Goal: Contribute content: Contribute content

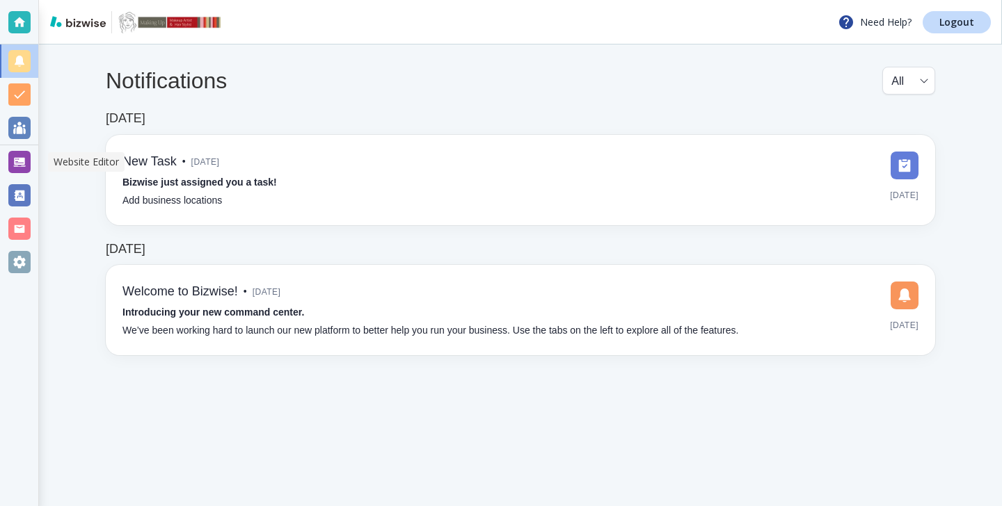
click at [19, 170] on div at bounding box center [19, 162] width 22 height 22
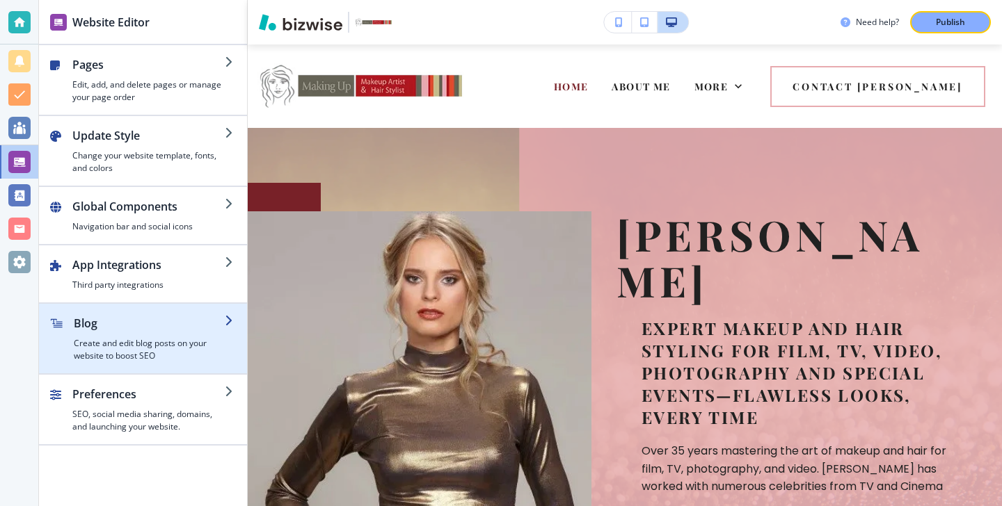
click at [174, 324] on h2 "Blog" at bounding box center [149, 323] width 151 height 17
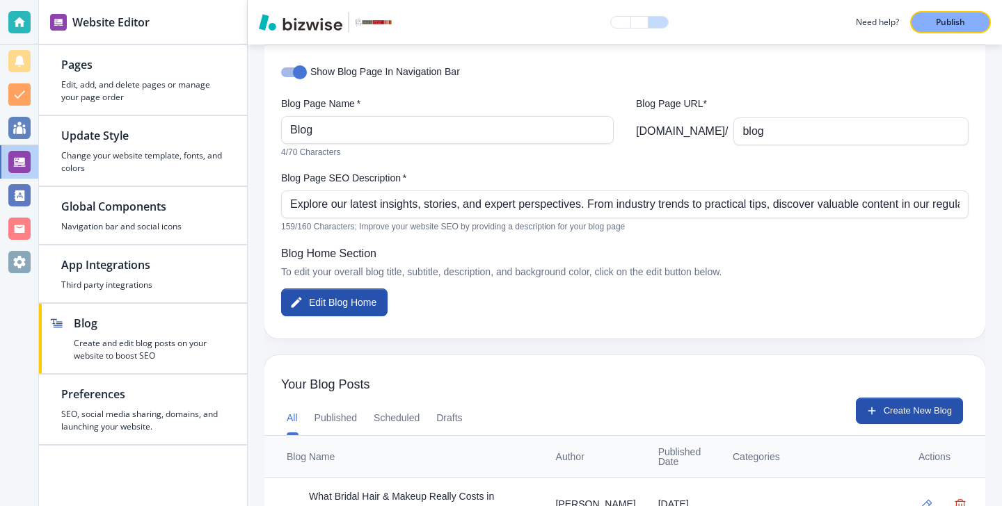
scroll to position [166, 0]
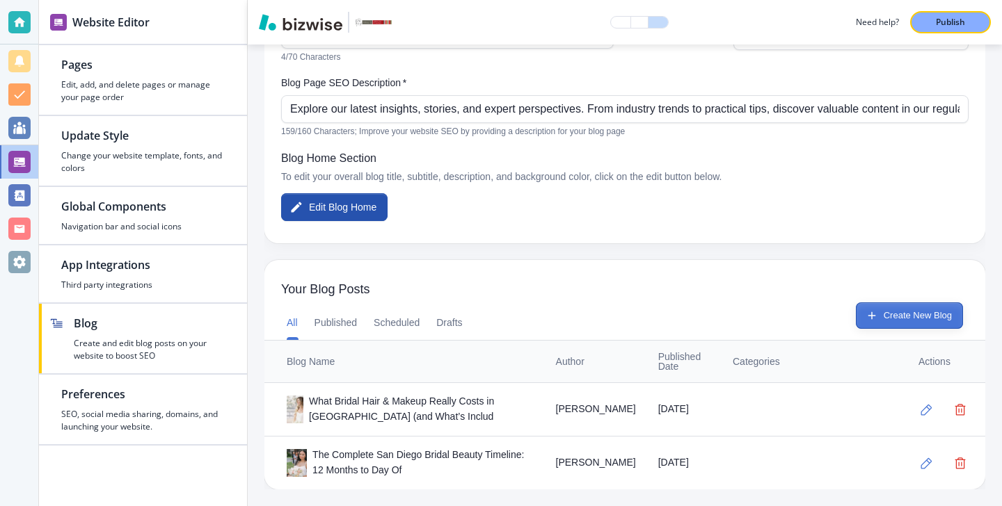
click at [878, 304] on button "Create New Blog" at bounding box center [908, 316] width 107 height 26
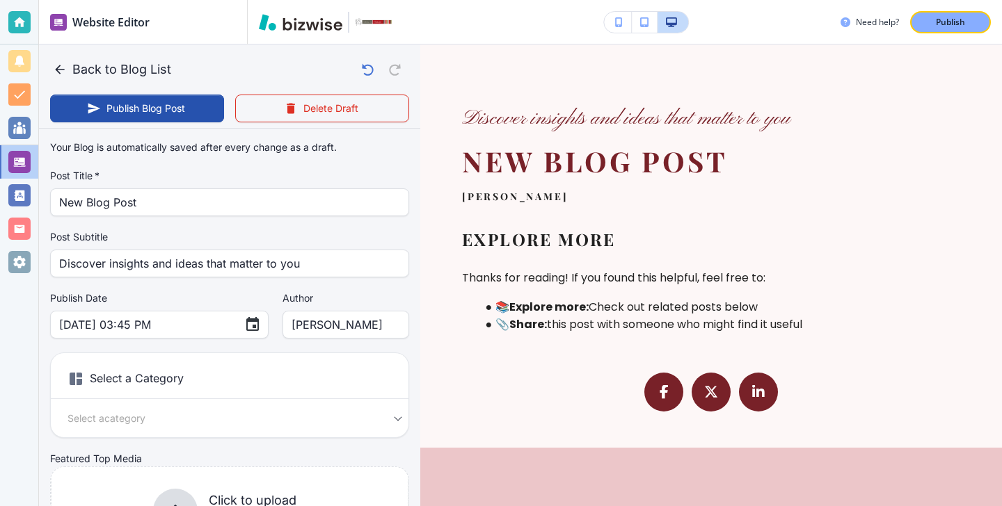
click at [188, 245] on div "Post Subtitle Discover insights and ideas that matter to you Post Subtitle" at bounding box center [229, 253] width 359 height 47
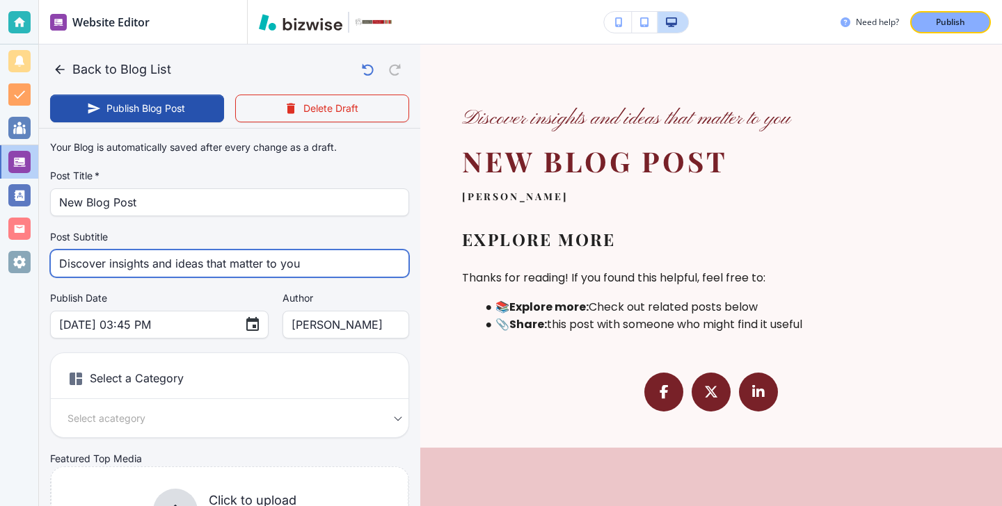
click at [188, 253] on input "Discover insights and ideas that matter to you" at bounding box center [229, 263] width 341 height 26
click at [188, 254] on input "Discover insights and ideas that matter to you" at bounding box center [229, 263] width 341 height 26
paste input "whether airbrush or traditional makeup lasts longer for coastal weddings and le…"
type input "Discover whether airbrush or traditional makeup lasts longer for coastal weddin…"
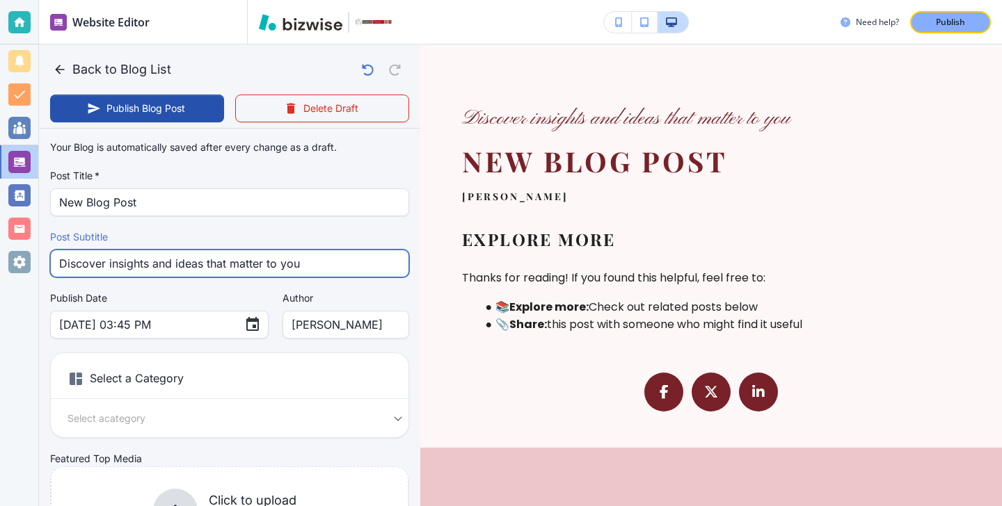
type input "Oct 14, 2025 03:46 PM"
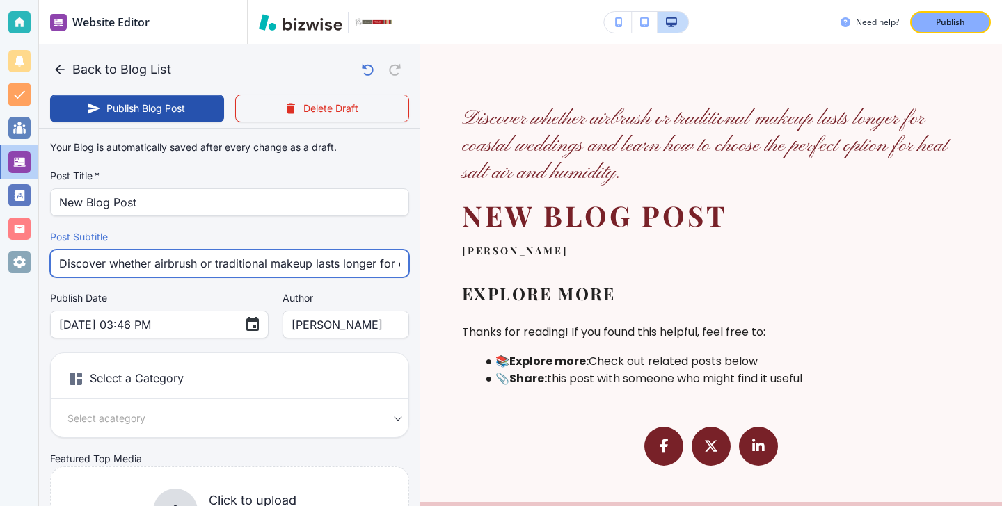
scroll to position [0, 474]
type input "Discover whether airbrush or traditional makeup lasts longer for coastal weddin…"
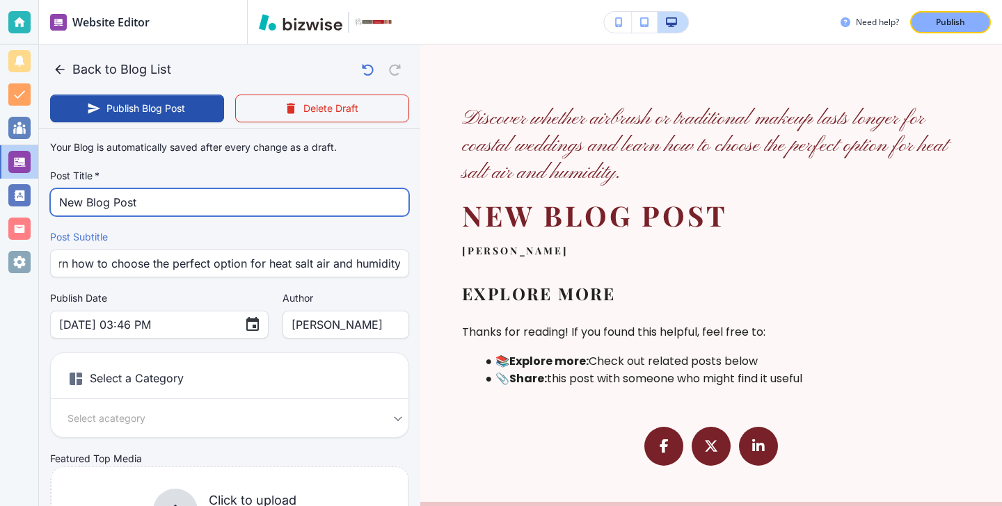
click at [223, 193] on input "New Blog Post" at bounding box center [229, 202] width 341 height 26
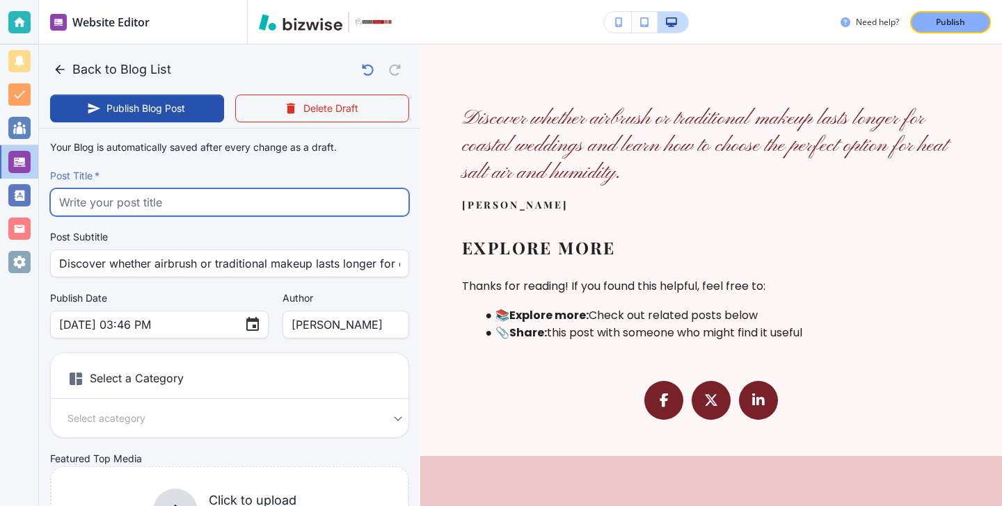
paste input "Airbrush vs Traditional Makeup for Coastal Weddings: Which Lasts Longer"
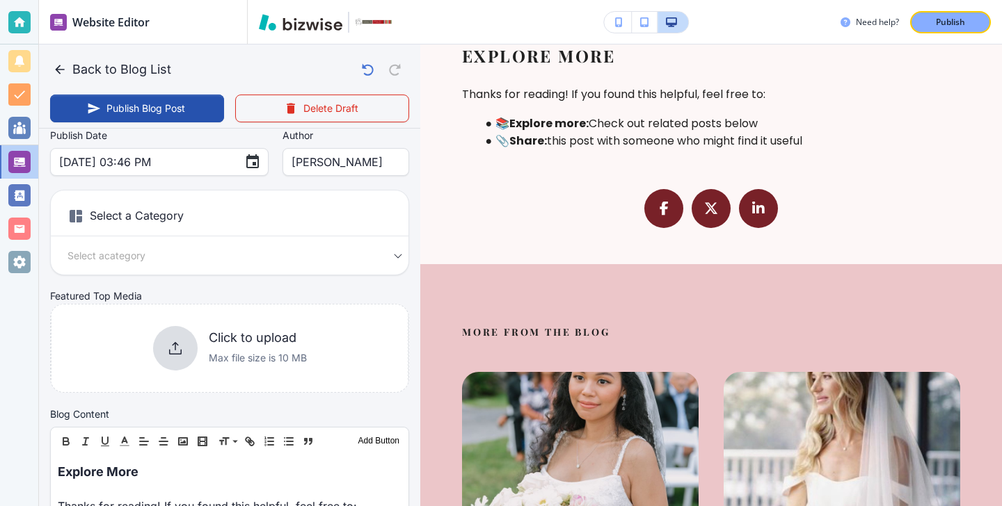
scroll to position [172, 0]
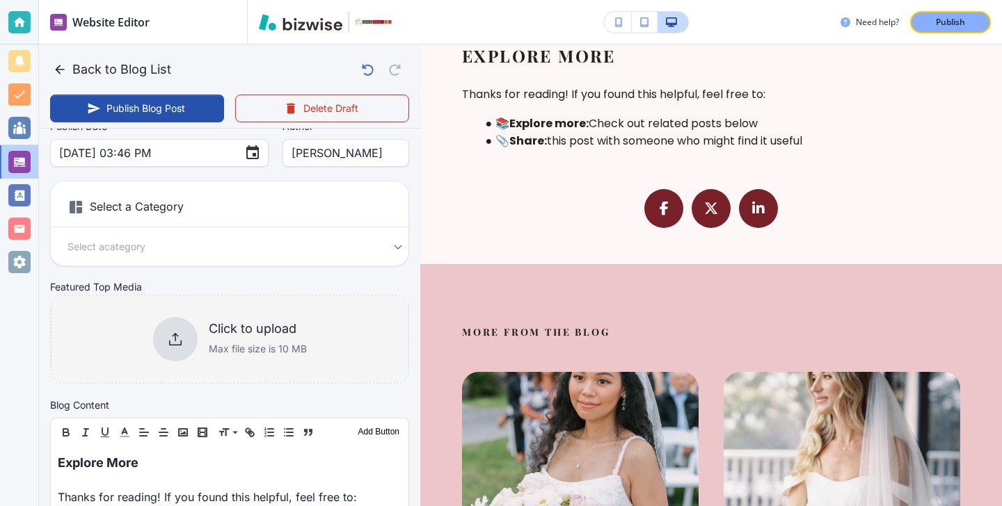
type input "Airbrush vs Traditional Makeup for Coastal Weddings: Which Lasts Longer"
click at [260, 375] on div "Click to upload Max file size is 10 MB" at bounding box center [229, 339] width 357 height 113
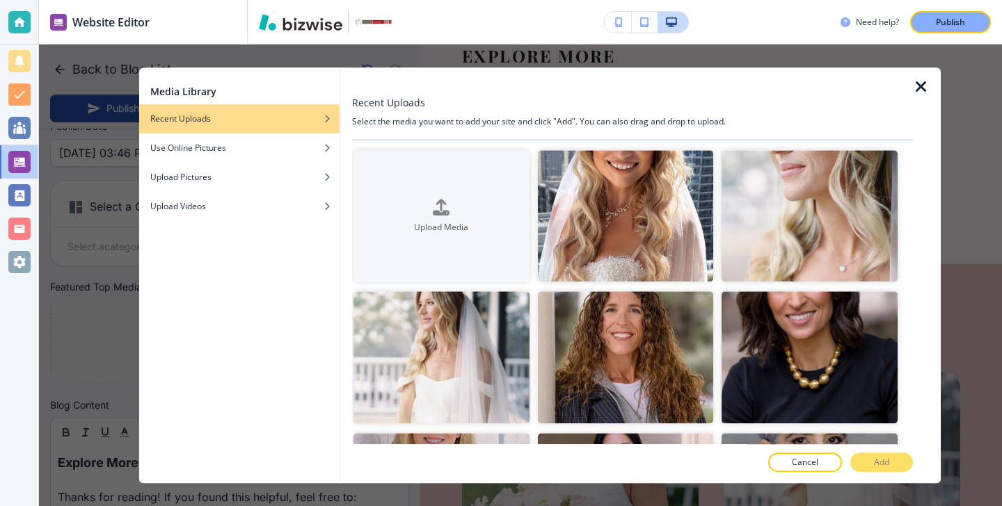
scroll to position [0, 0]
click at [224, 145] on h4 "Use Online Pictures" at bounding box center [188, 148] width 76 height 13
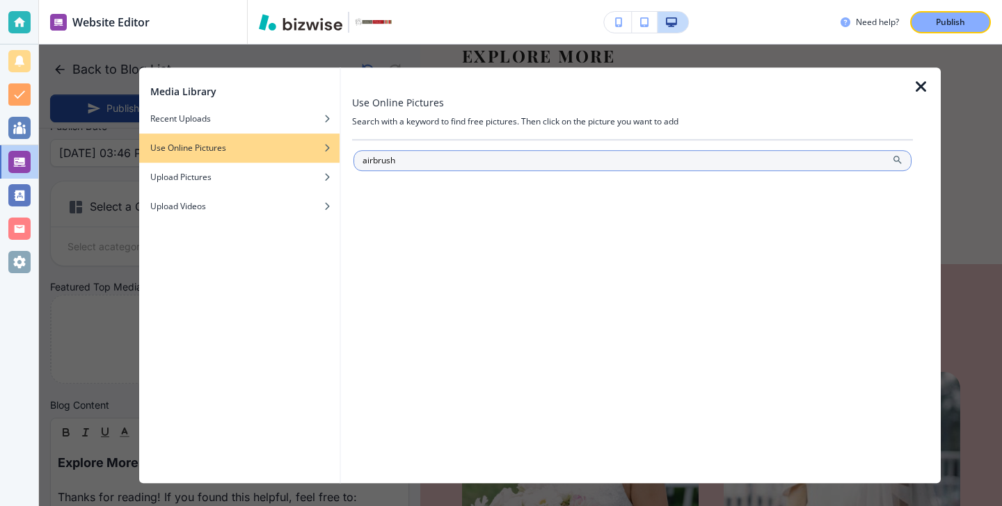
type input "airbrush"
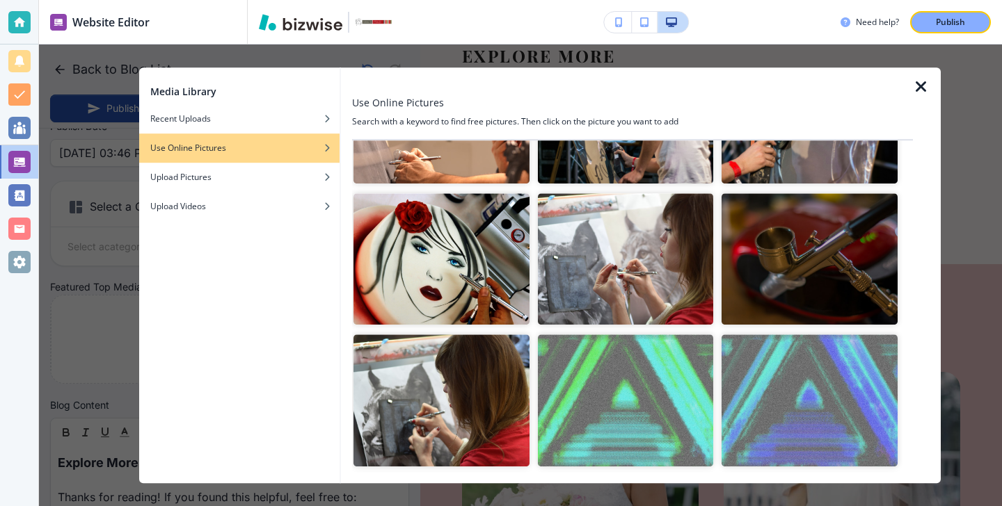
scroll to position [292, 0]
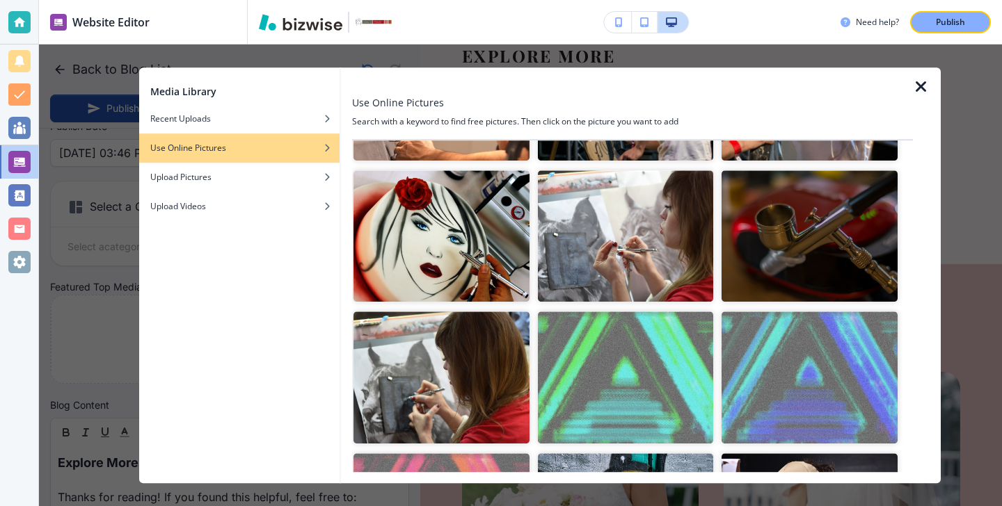
click at [921, 91] on icon "button" at bounding box center [920, 87] width 17 height 17
type input "Oct 14, 2025 03:47 PM"
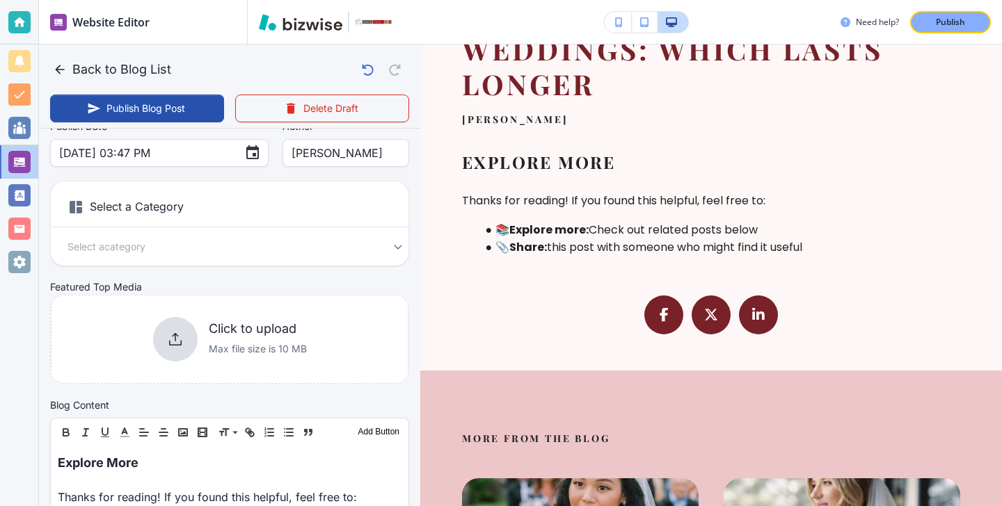
scroll to position [0, 0]
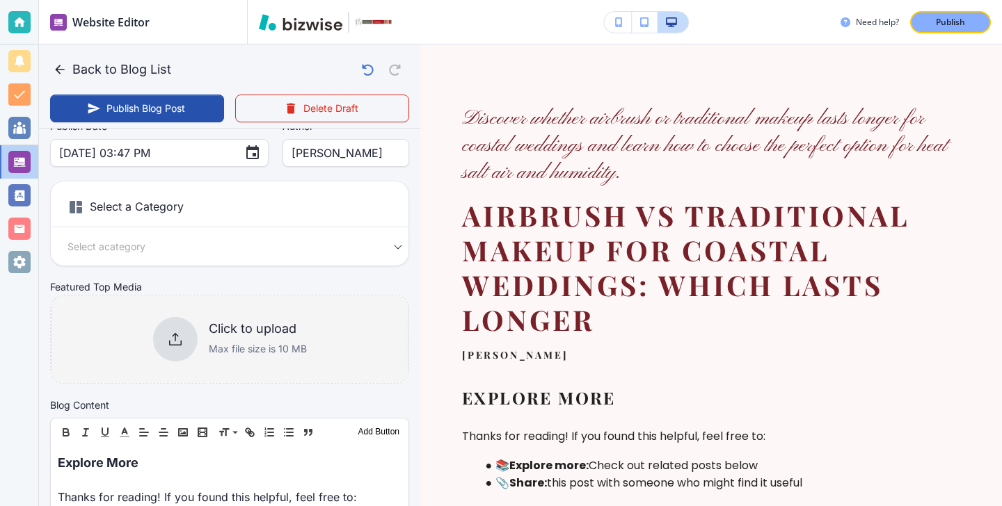
click at [195, 344] on div at bounding box center [175, 339] width 45 height 45
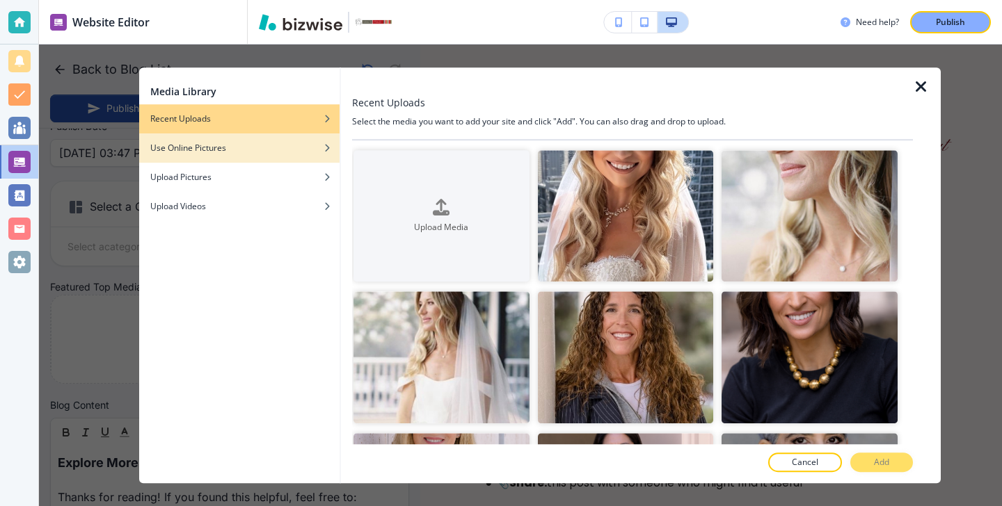
click at [258, 151] on div "Use Online Pictures" at bounding box center [239, 148] width 200 height 13
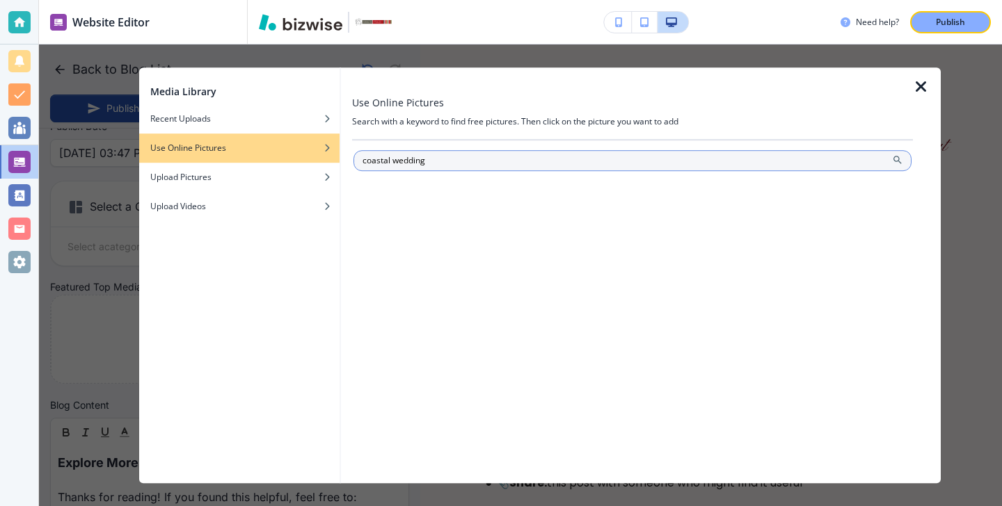
type input "coastal wedding"
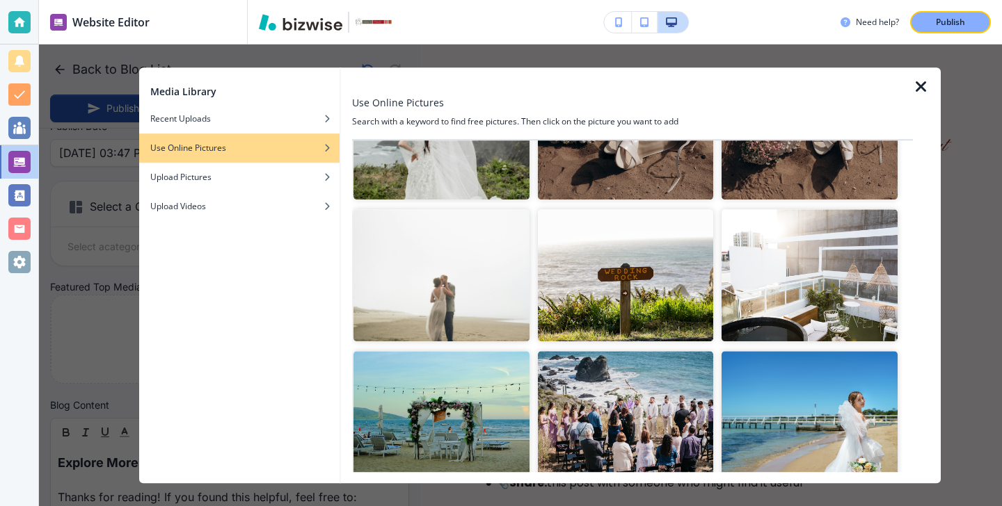
scroll to position [153, 0]
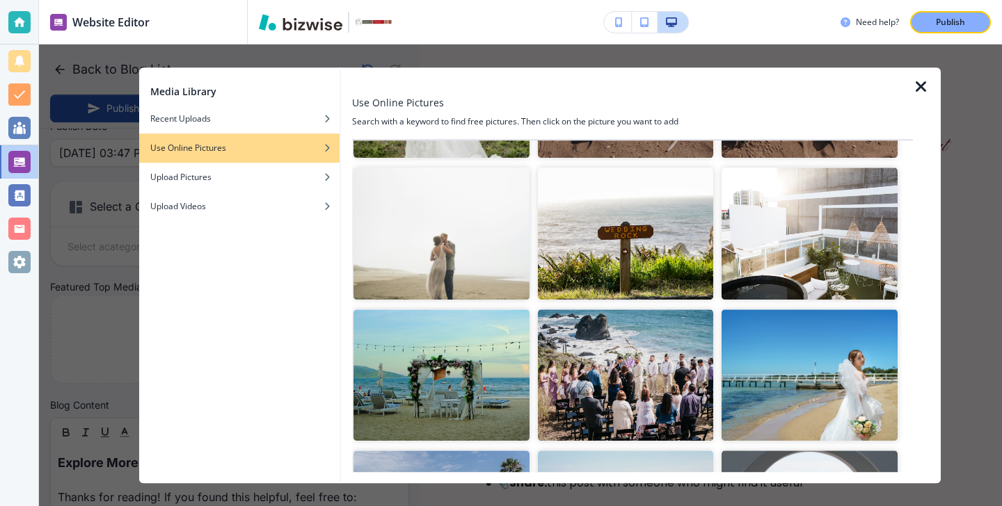
click at [498, 380] on img "button" at bounding box center [441, 374] width 176 height 131
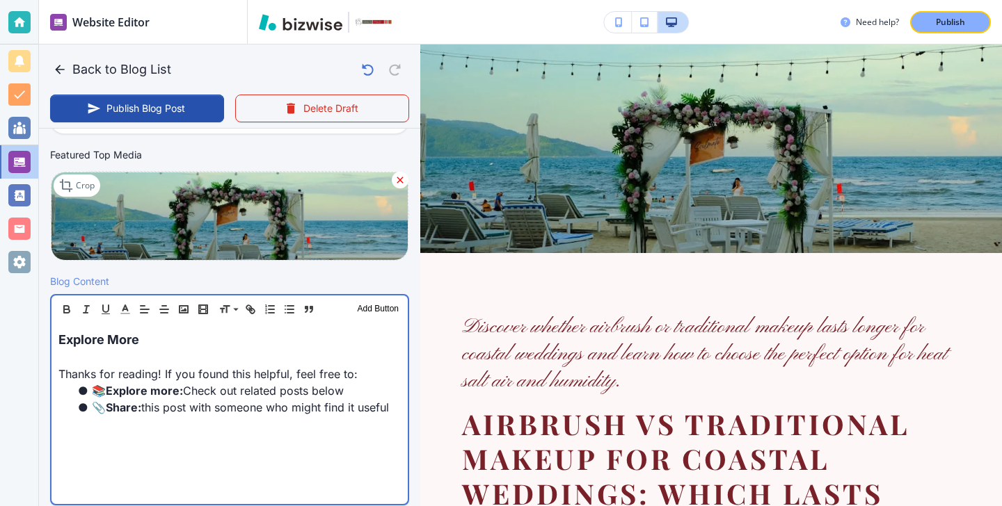
scroll to position [305, 0]
drag, startPoint x: 191, startPoint y: 339, endPoint x: 0, endPoint y: 305, distance: 193.6
click at [0, 305] on div "Website Editor Pages Edit, add, and delete pages or manage your page order Upda…" at bounding box center [501, 253] width 1002 height 506
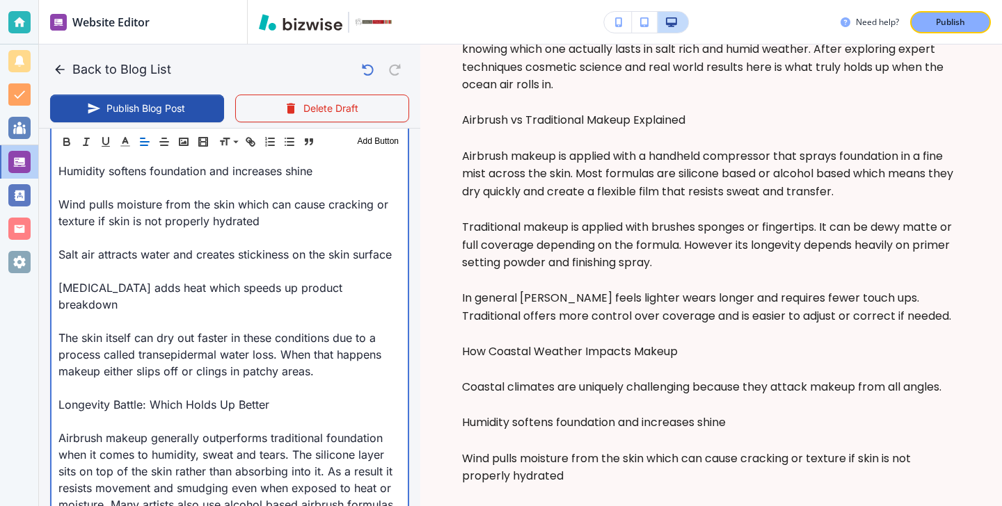
scroll to position [1005, 0]
click at [261, 414] on p at bounding box center [229, 422] width 342 height 17
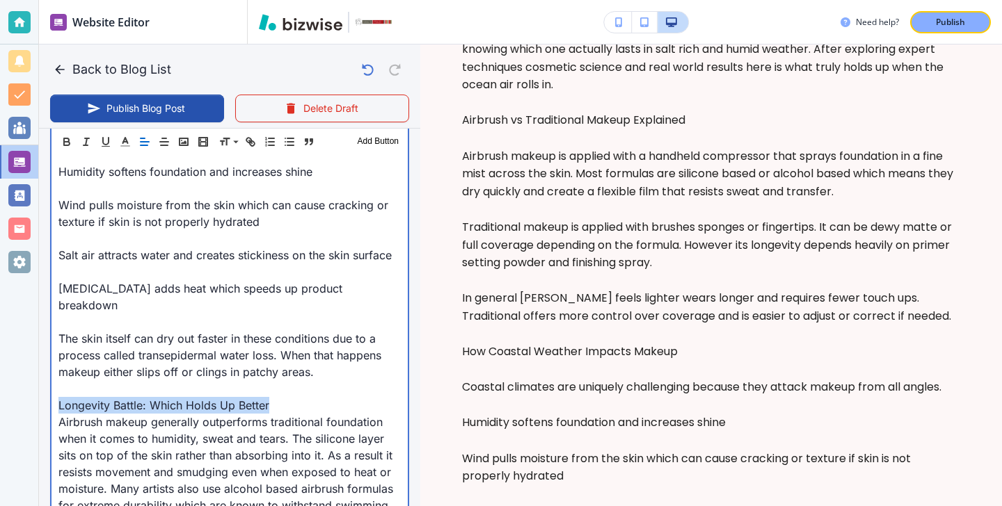
drag, startPoint x: 279, startPoint y: 394, endPoint x: 47, endPoint y: 394, distance: 231.6
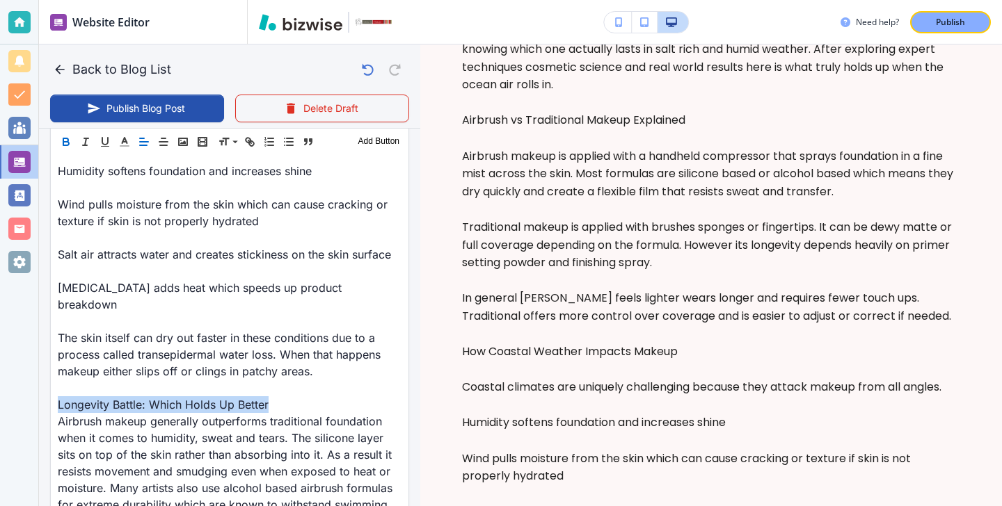
click at [72, 147] on button "button" at bounding box center [65, 142] width 19 height 17
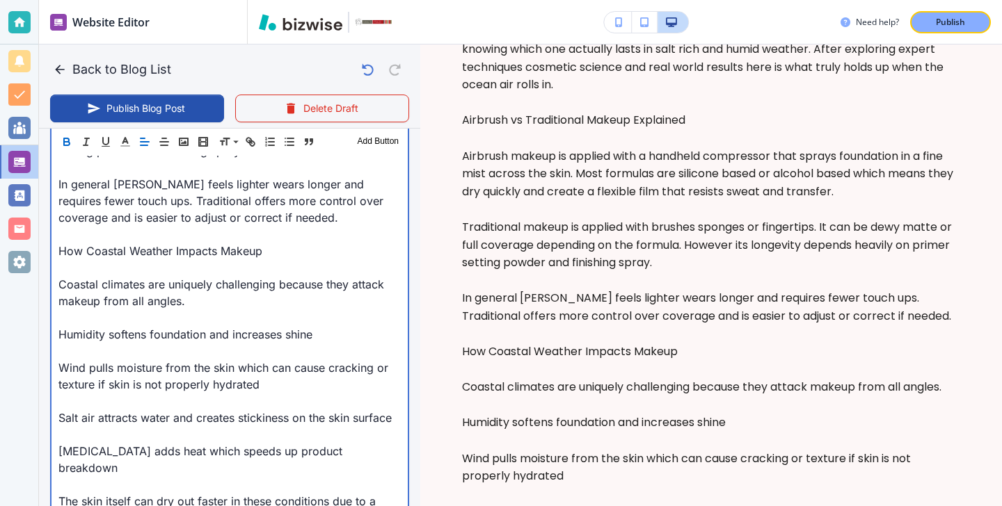
scroll to position [813, 0]
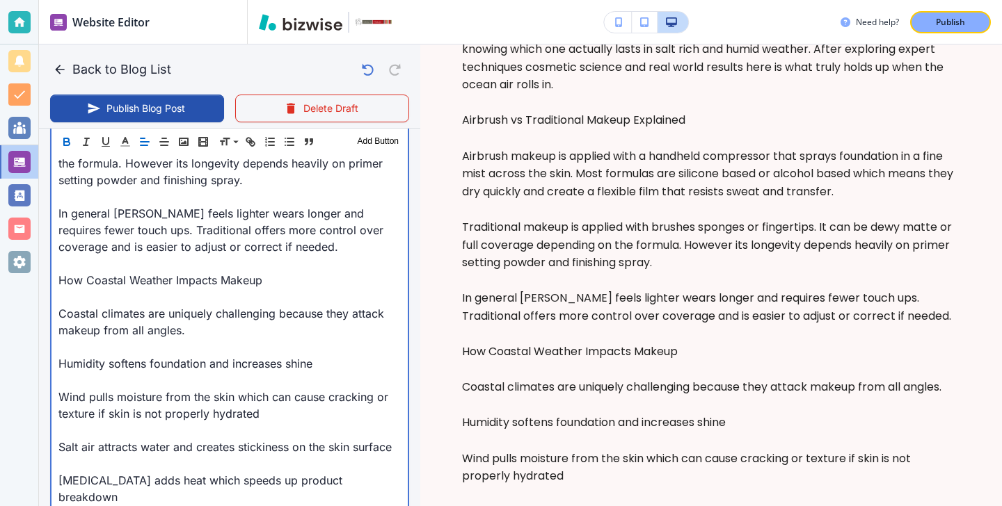
click at [128, 343] on p at bounding box center [229, 347] width 342 height 17
click at [103, 384] on p at bounding box center [229, 380] width 342 height 17
type input "Oct 14, 2025 03:48 PM"
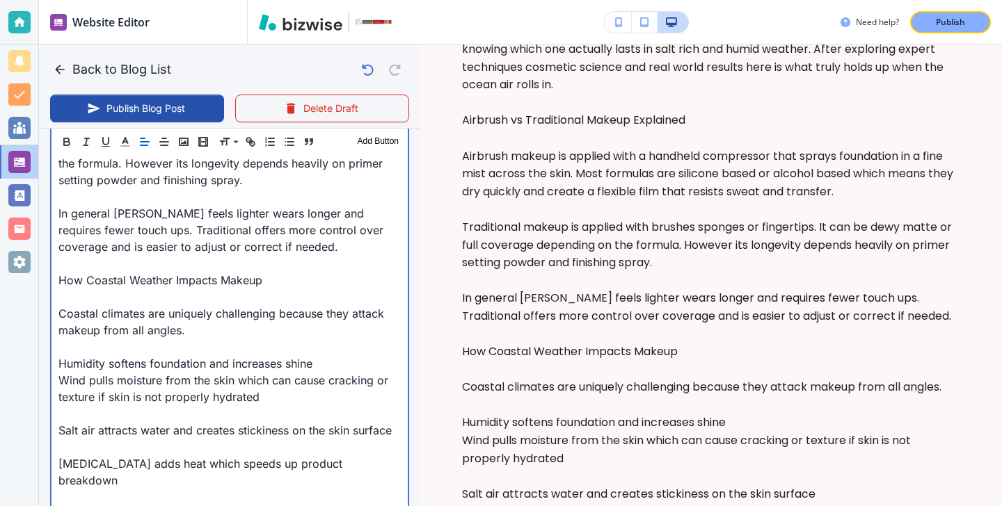
click at [96, 417] on p at bounding box center [229, 413] width 342 height 17
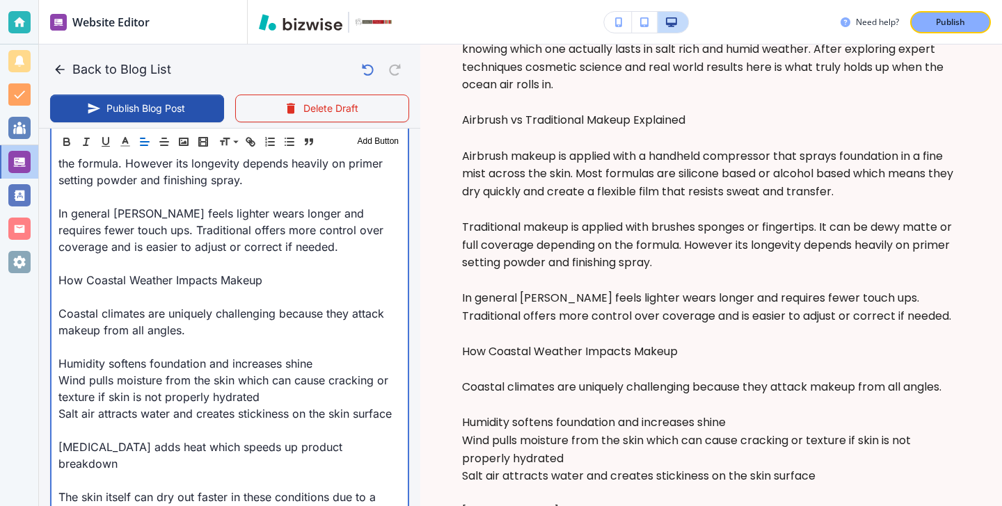
click at [69, 444] on p "Sun exposure adds heat which speeds up product breakdown" at bounding box center [229, 455] width 342 height 33
click at [69, 440] on p "Sun exposure adds heat which speeds up product breakdown" at bounding box center [229, 455] width 342 height 33
click at [65, 431] on p at bounding box center [229, 430] width 342 height 17
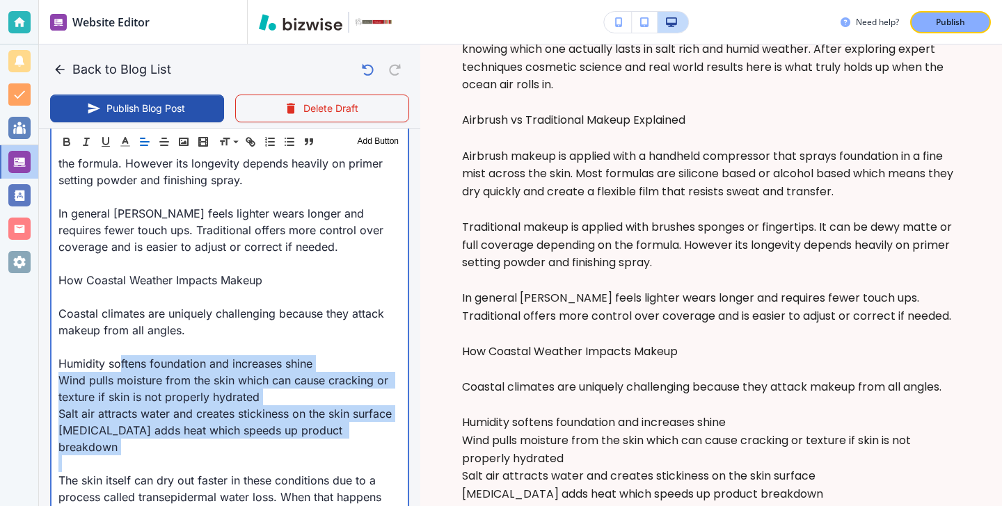
drag, startPoint x: 385, startPoint y: 439, endPoint x: 122, endPoint y: 357, distance: 275.2
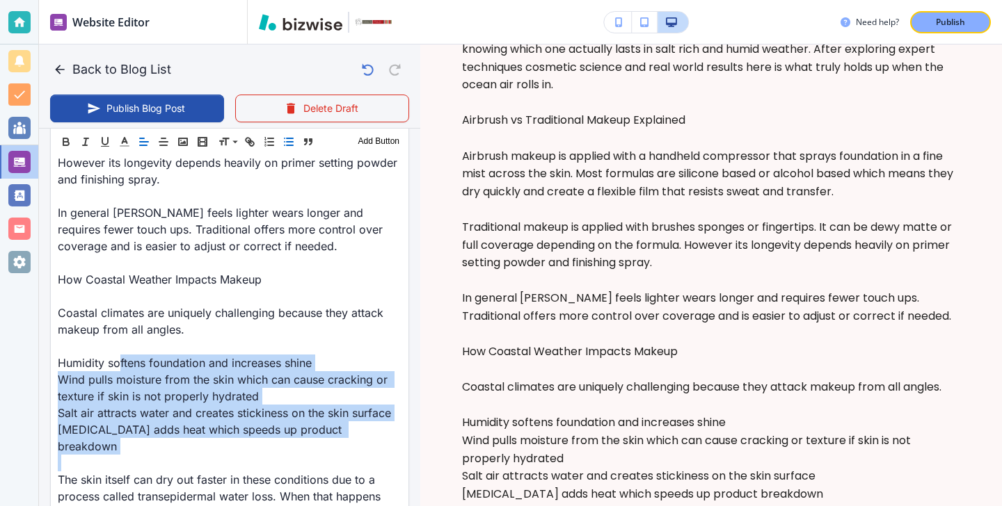
click at [288, 135] on button "button" at bounding box center [288, 142] width 19 height 17
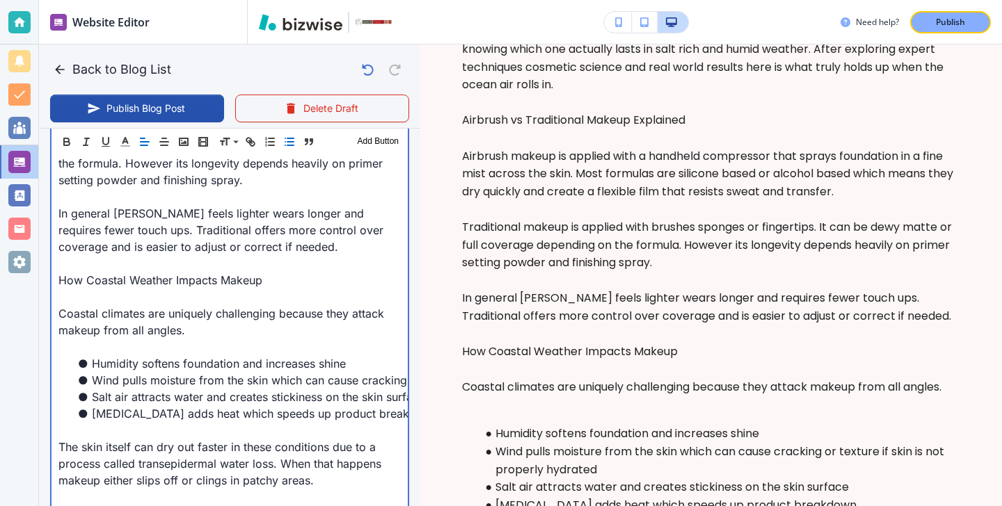
click at [140, 434] on p at bounding box center [229, 430] width 342 height 17
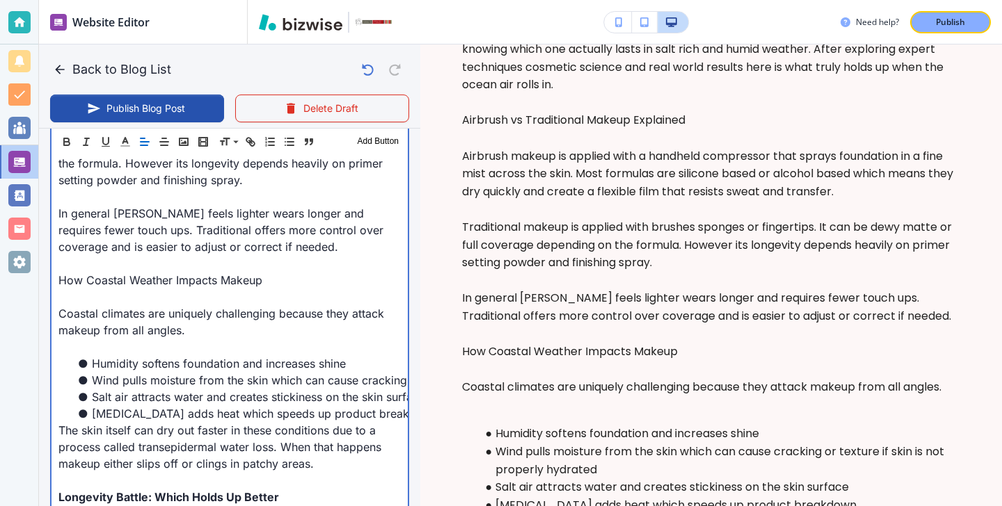
click at [90, 354] on p at bounding box center [229, 347] width 342 height 17
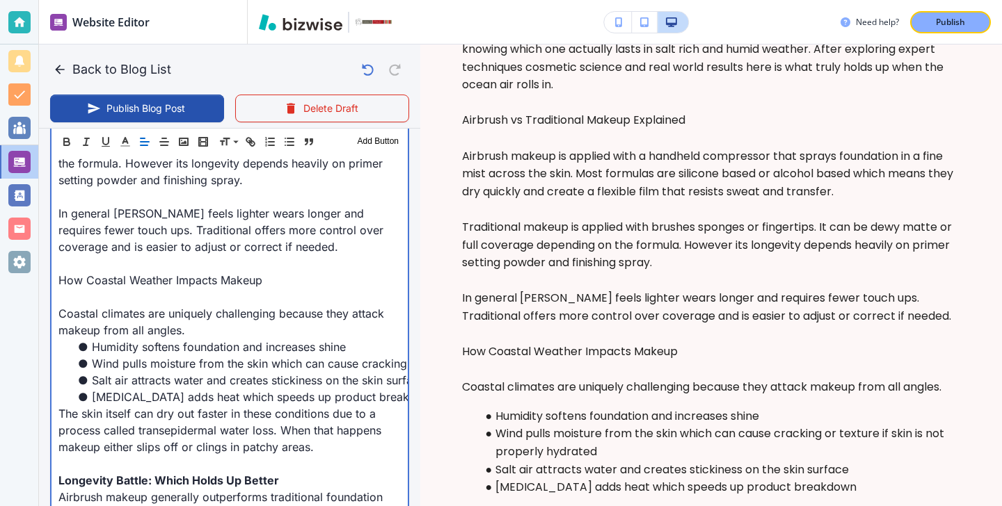
click at [77, 303] on p at bounding box center [229, 297] width 342 height 17
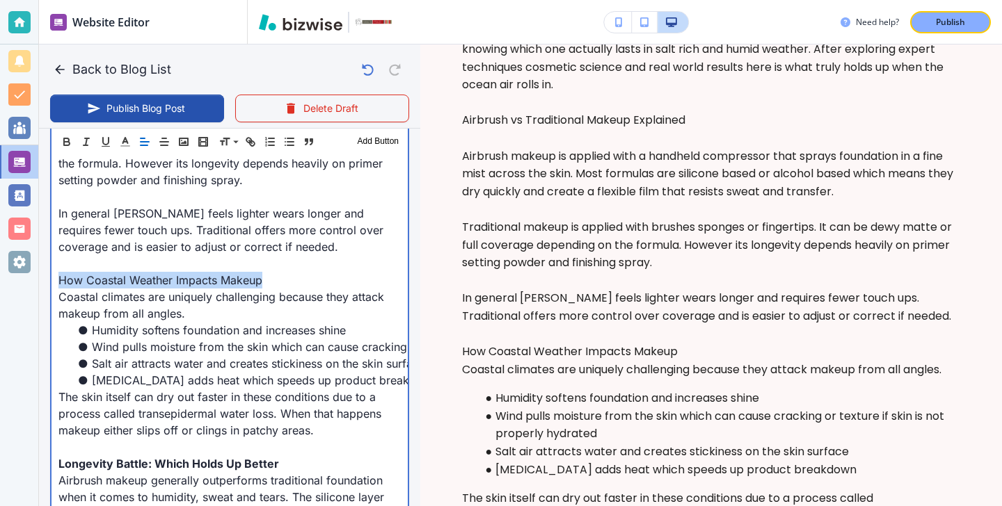
drag, startPoint x: 265, startPoint y: 281, endPoint x: 27, endPoint y: 289, distance: 238.0
click at [27, 289] on div "Website Editor Pages Edit, add, and delete pages or manage your page order Upda…" at bounding box center [501, 253] width 1002 height 506
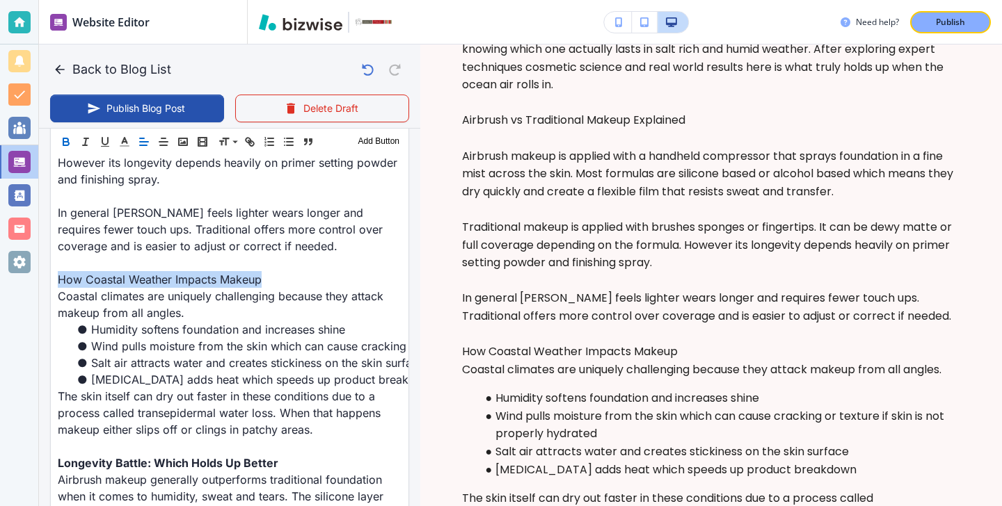
click at [65, 137] on icon "button" at bounding box center [66, 142] width 13 height 13
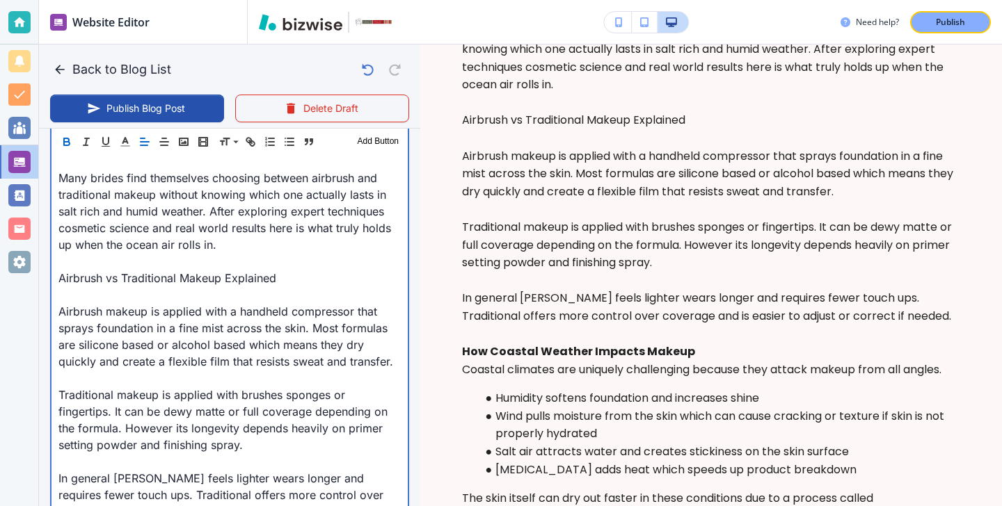
scroll to position [543, 0]
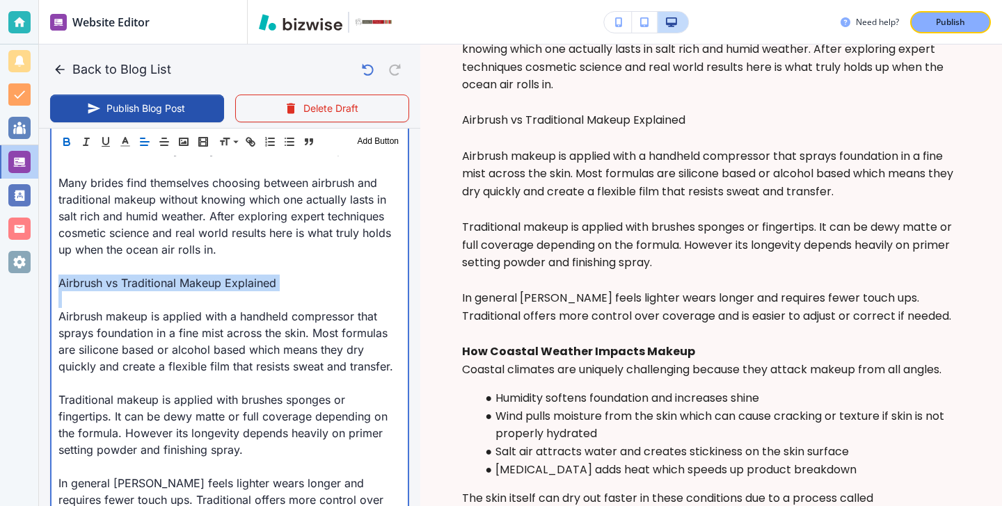
drag, startPoint x: 289, startPoint y: 293, endPoint x: 45, endPoint y: 278, distance: 243.9
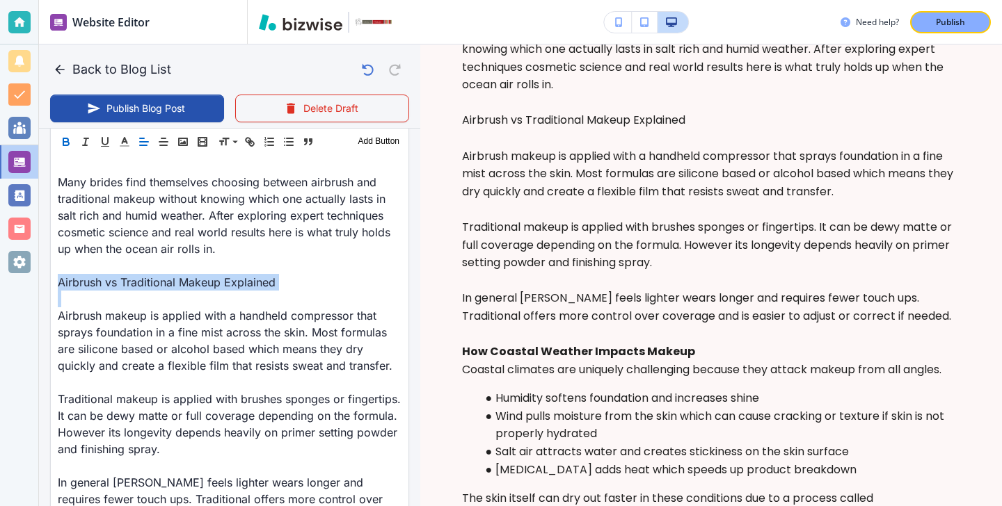
click at [67, 134] on button "button" at bounding box center [65, 142] width 19 height 17
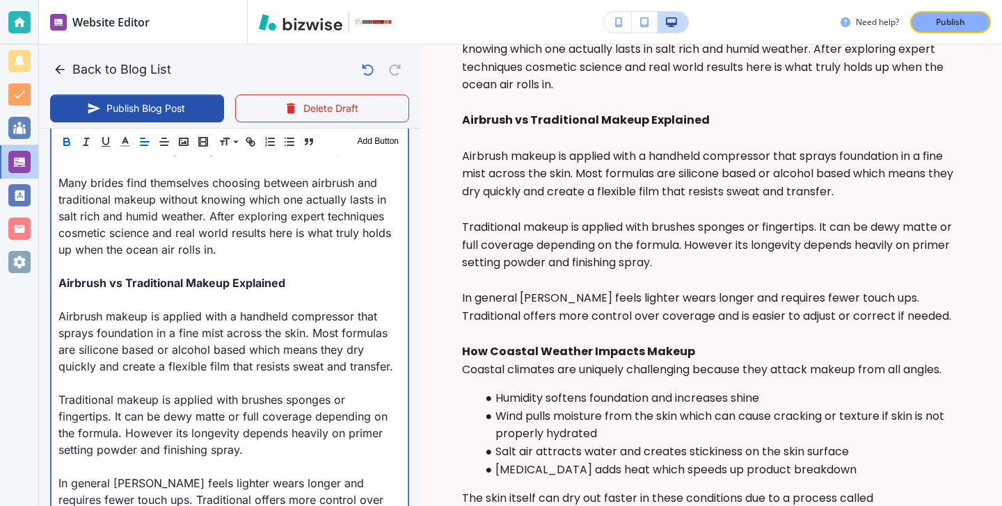
click at [111, 293] on p at bounding box center [229, 299] width 342 height 17
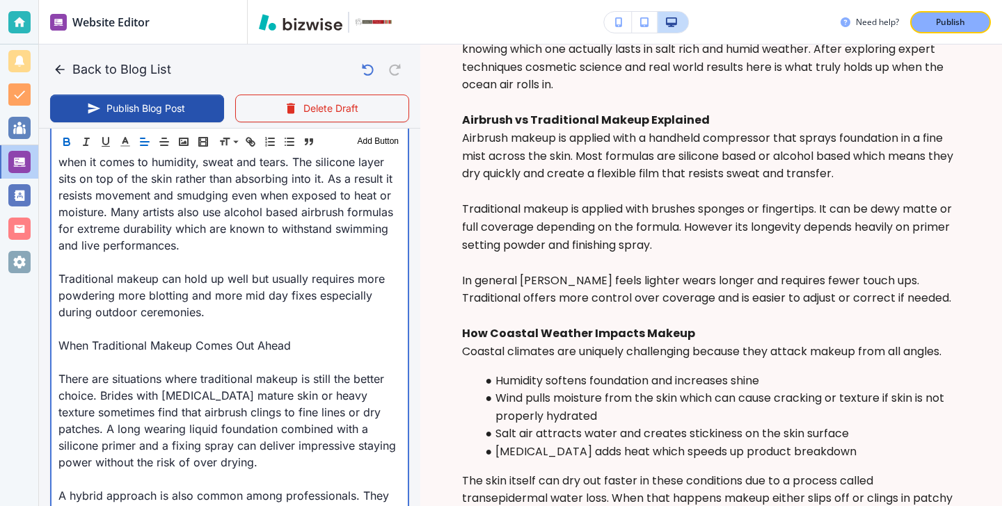
scroll to position [1152, 0]
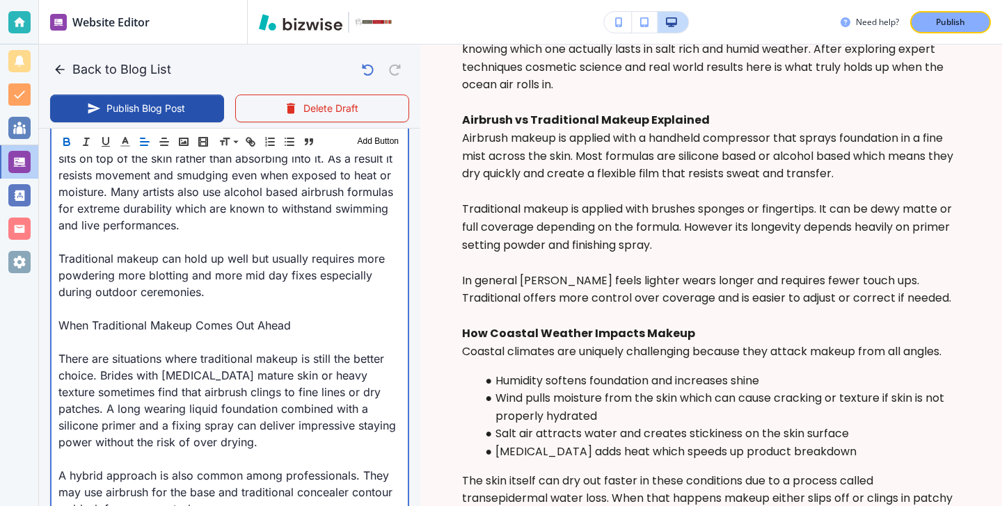
click at [232, 341] on p at bounding box center [229, 342] width 342 height 17
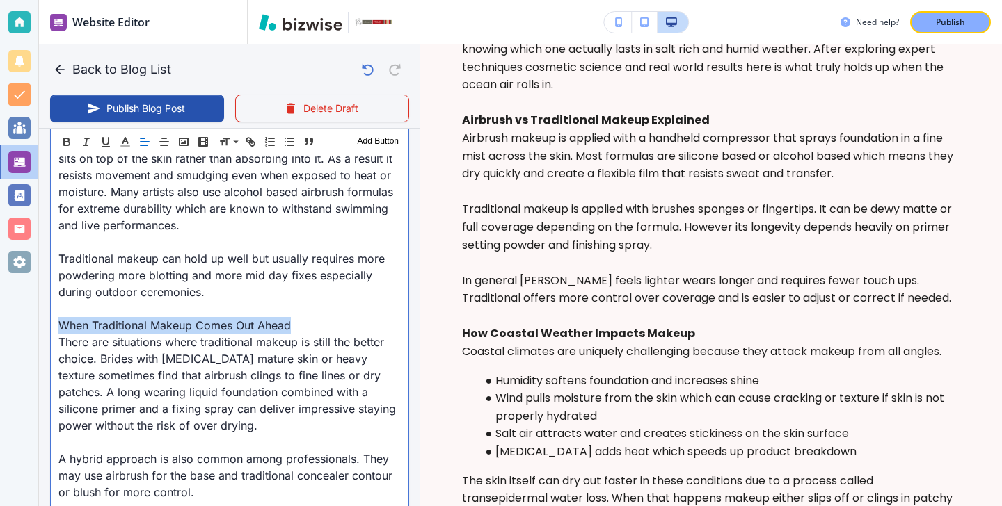
drag, startPoint x: 328, startPoint y: 318, endPoint x: 0, endPoint y: 323, distance: 327.6
click at [0, 323] on div "Website Editor Pages Edit, add, and delete pages or manage your page order Upda…" at bounding box center [501, 253] width 1002 height 506
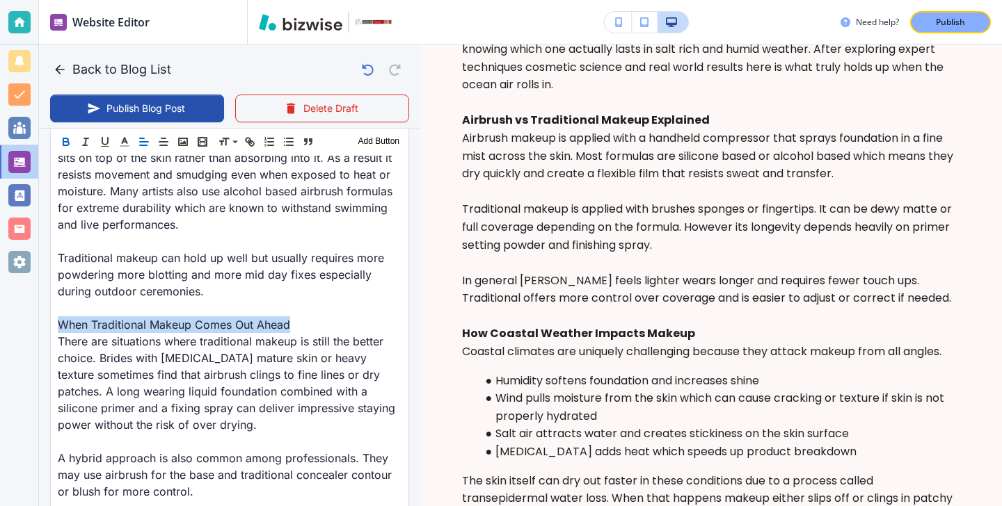
click at [65, 138] on icon "button" at bounding box center [65, 139] width 5 height 3
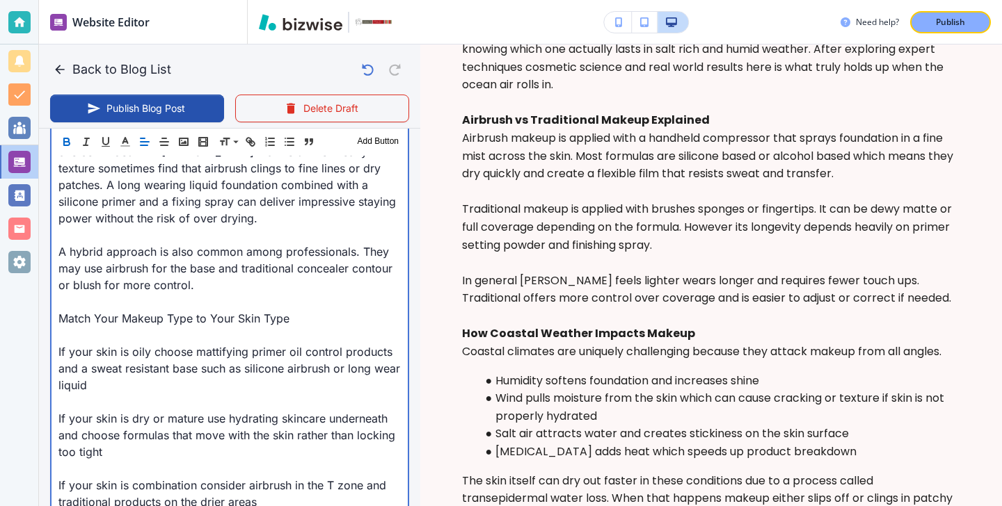
scroll to position [1380, 0]
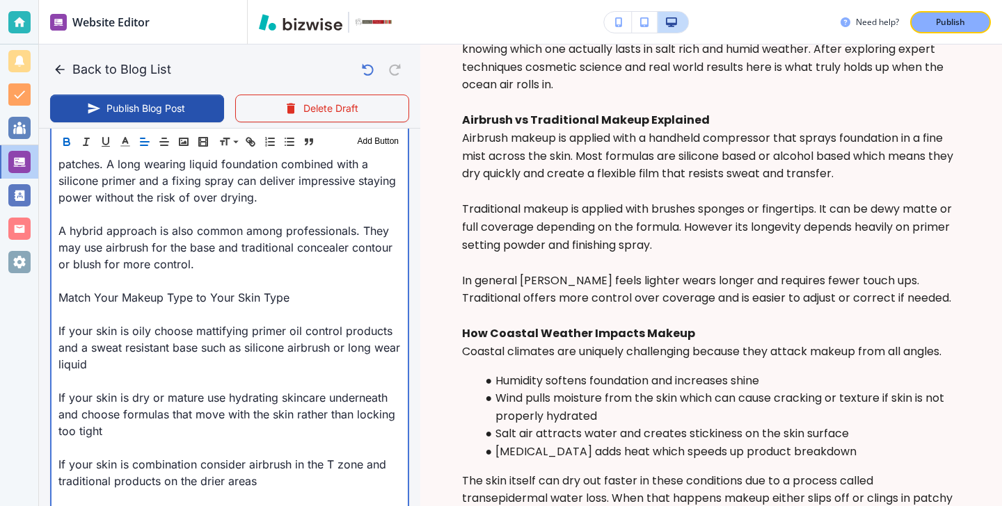
click at [113, 315] on p at bounding box center [229, 314] width 342 height 17
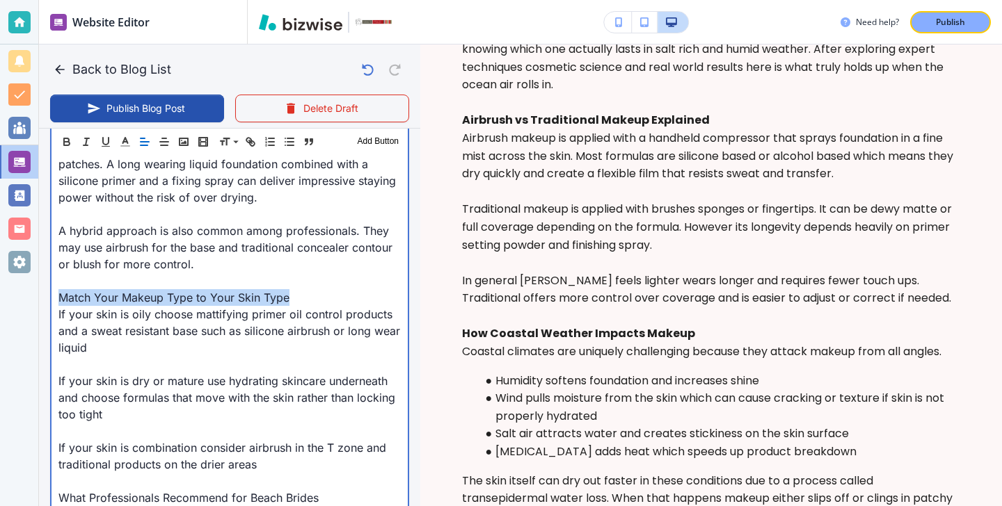
drag, startPoint x: 303, startPoint y: 297, endPoint x: 0, endPoint y: 297, distance: 302.5
click at [0, 297] on div "Website Editor Pages Edit, add, and delete pages or manage your page order Upda…" at bounding box center [501, 253] width 1002 height 506
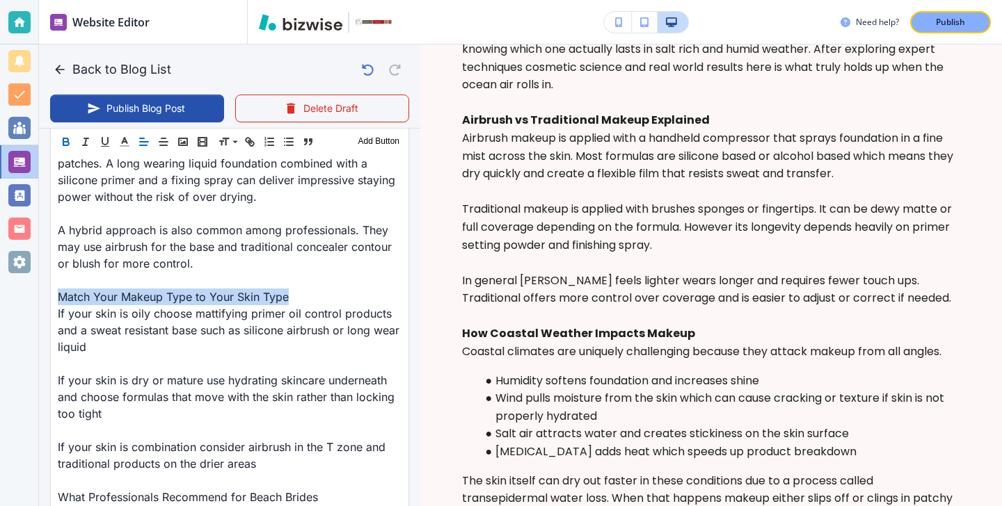
click at [63, 136] on icon "button" at bounding box center [66, 142] width 13 height 13
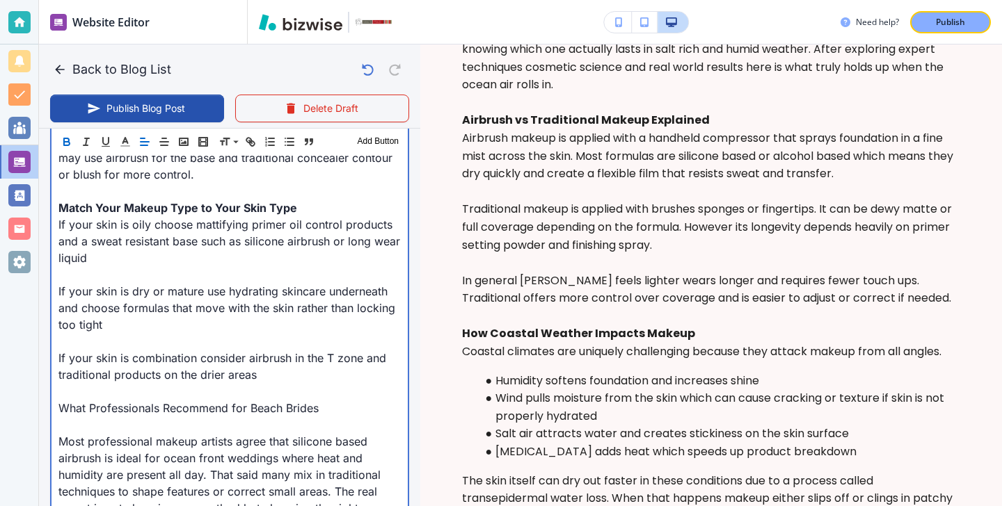
scroll to position [1534, 0]
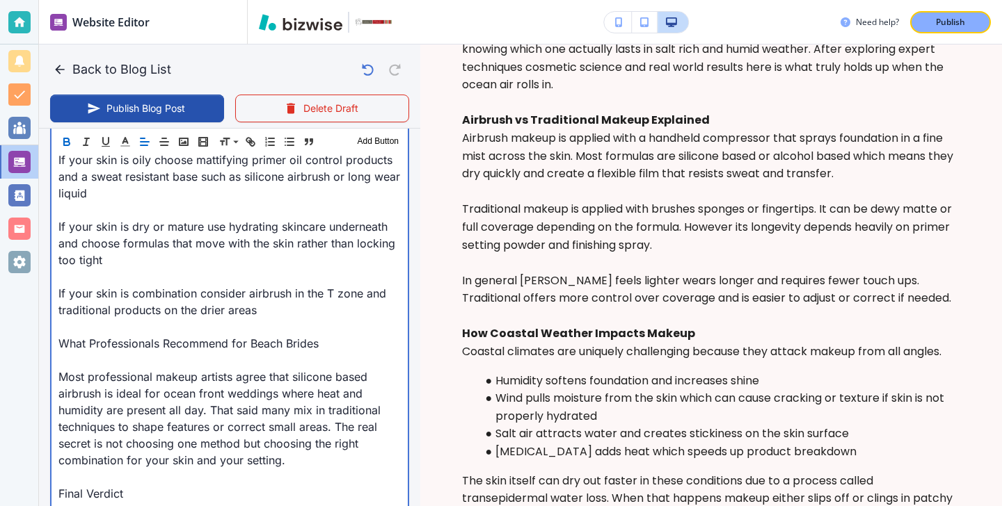
click at [225, 372] on p "Most professional makeup artists agree that silicone based airbrush is ideal fo…" at bounding box center [229, 419] width 342 height 100
click at [222, 360] on p at bounding box center [229, 360] width 342 height 17
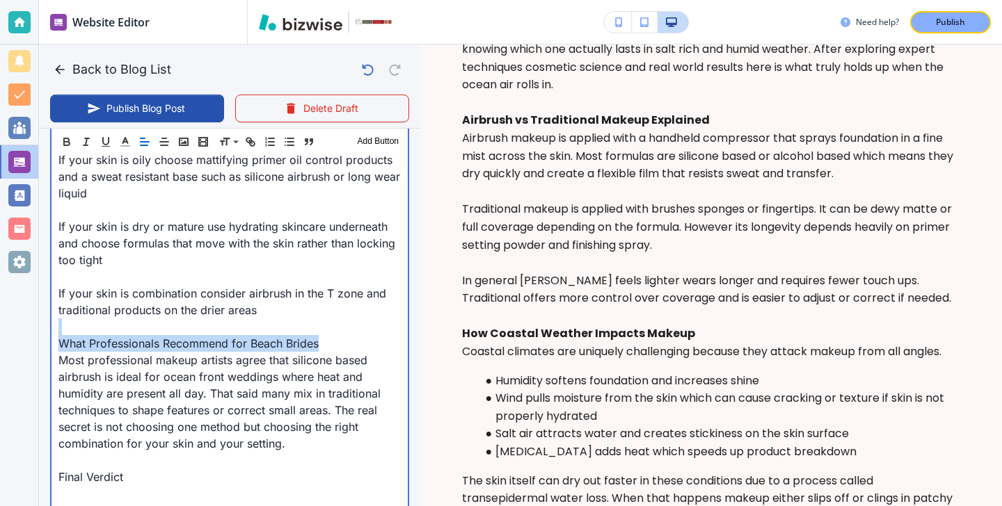
drag, startPoint x: 357, startPoint y: 342, endPoint x: 72, endPoint y: 321, distance: 285.9
click at [72, 321] on div "You have planned the perfect seaside ceremony. The sun is glowing. Waves are cr…" at bounding box center [229, 76] width 356 height 1967
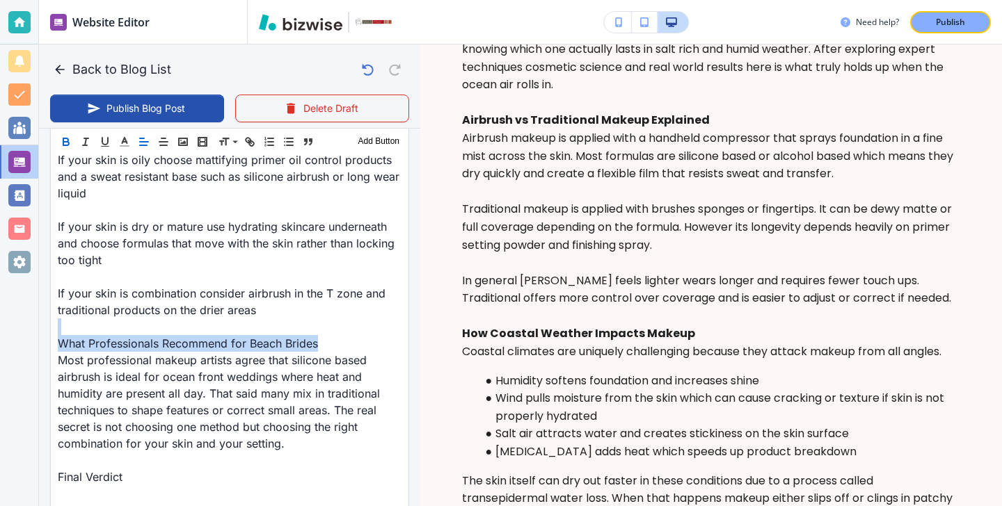
click at [64, 135] on button "button" at bounding box center [65, 142] width 19 height 17
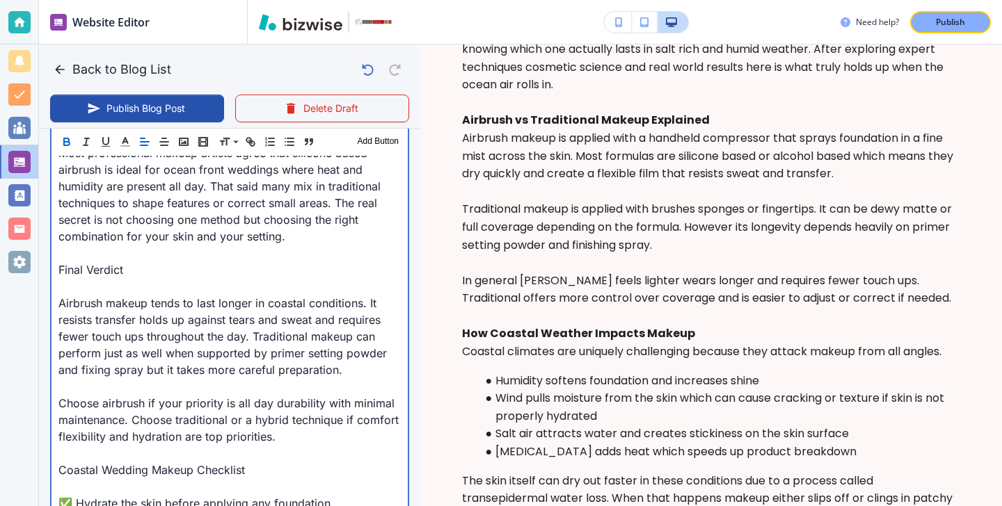
scroll to position [1747, 0]
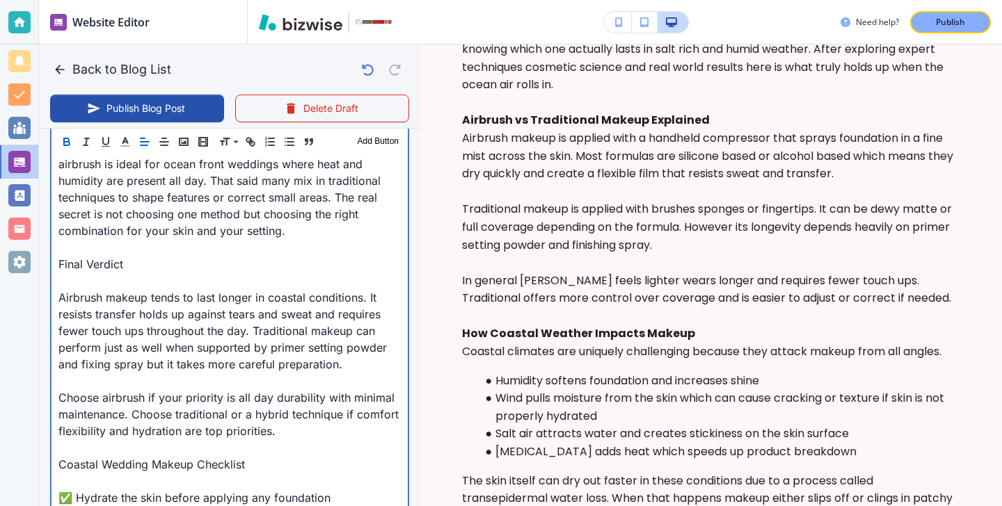
click at [114, 289] on p "Airbrush makeup tends to last longer in coastal conditions. It resists transfer…" at bounding box center [229, 330] width 342 height 83
click at [109, 285] on p at bounding box center [229, 281] width 342 height 17
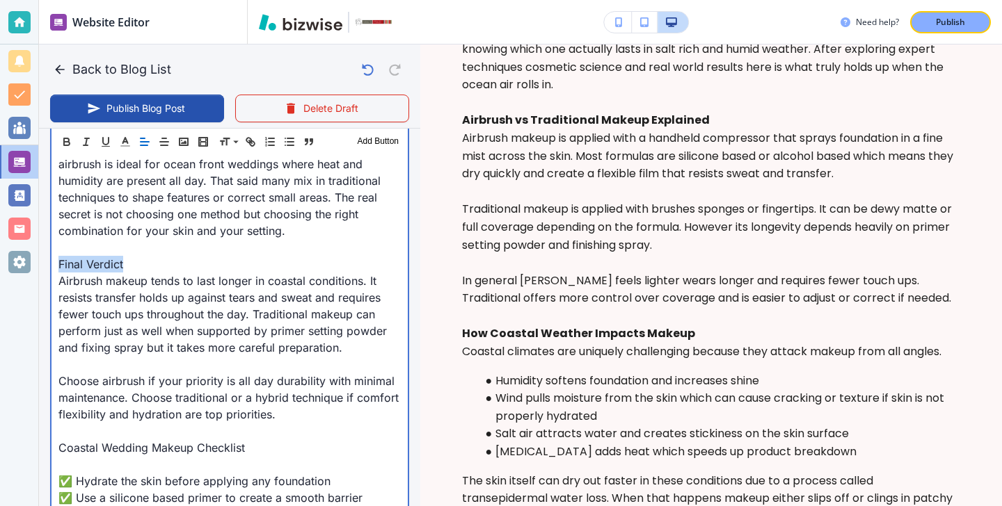
drag, startPoint x: 147, startPoint y: 271, endPoint x: 49, endPoint y: 266, distance: 97.5
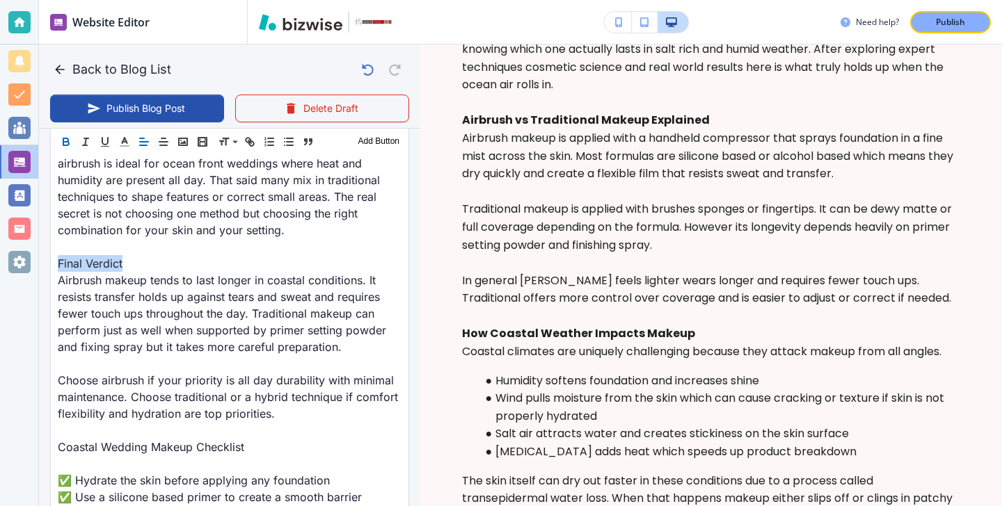
click at [64, 138] on icon "button" at bounding box center [65, 139] width 5 height 3
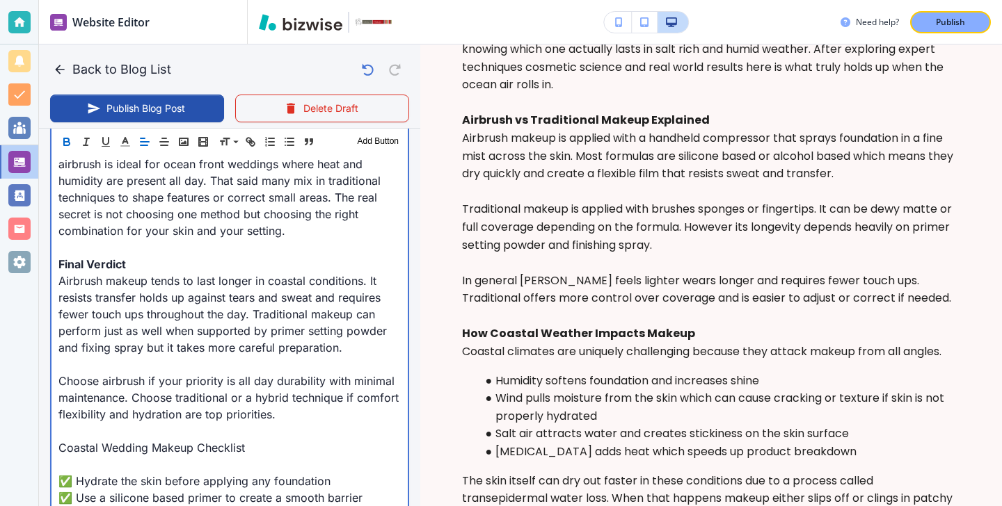
scroll to position [1910, 0]
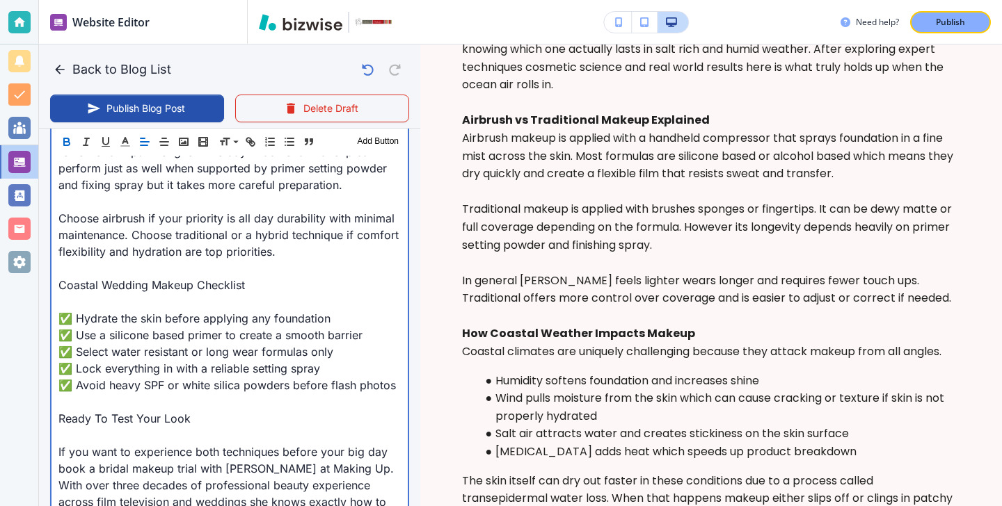
click at [87, 306] on p at bounding box center [229, 301] width 342 height 17
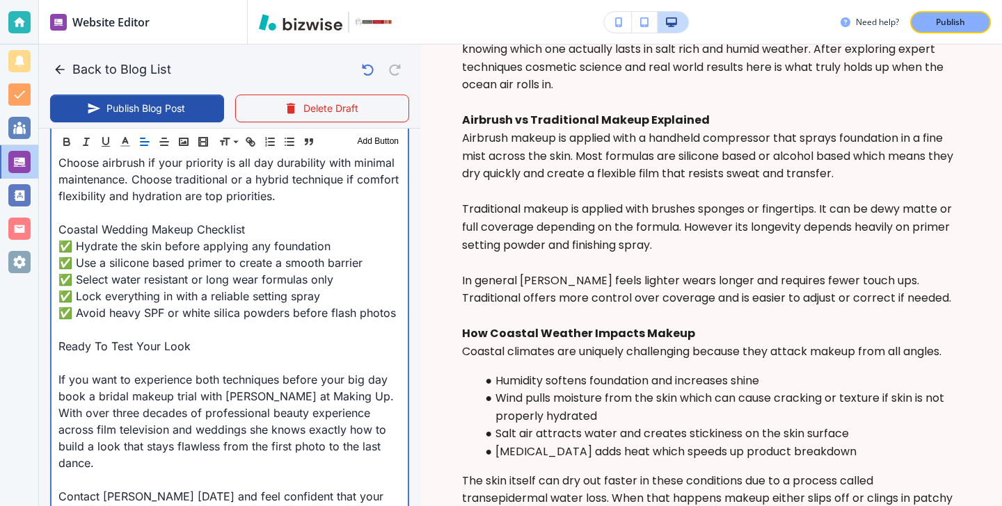
scroll to position [1968, 0]
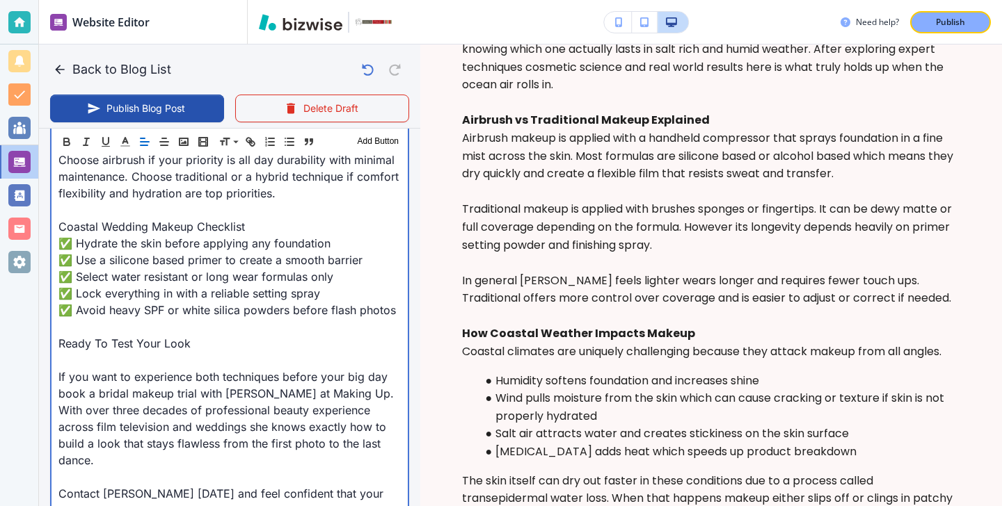
click at [141, 361] on p at bounding box center [229, 360] width 342 height 17
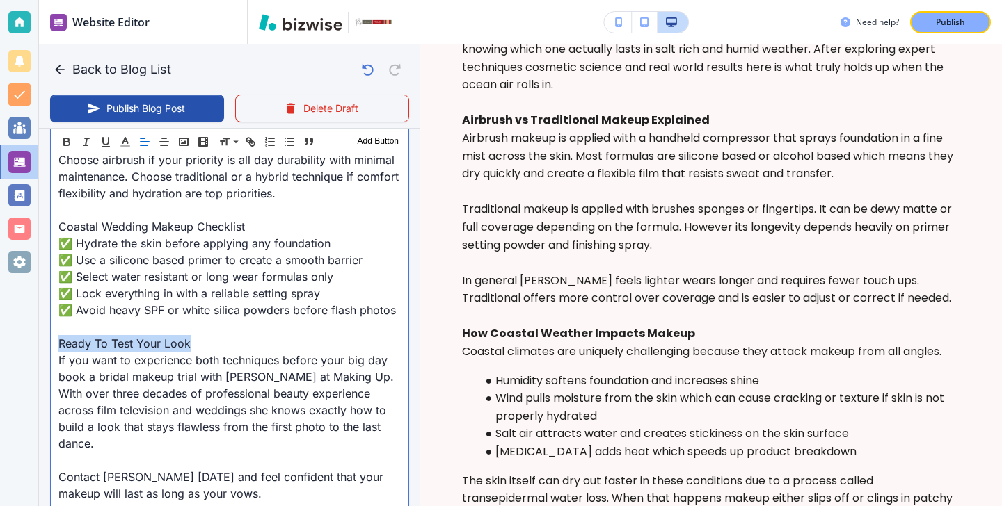
drag, startPoint x: 223, startPoint y: 347, endPoint x: 0, endPoint y: 347, distance: 222.6
click at [0, 347] on div "Website Editor Pages Edit, add, and delete pages or manage your page order Upda…" at bounding box center [501, 253] width 1002 height 506
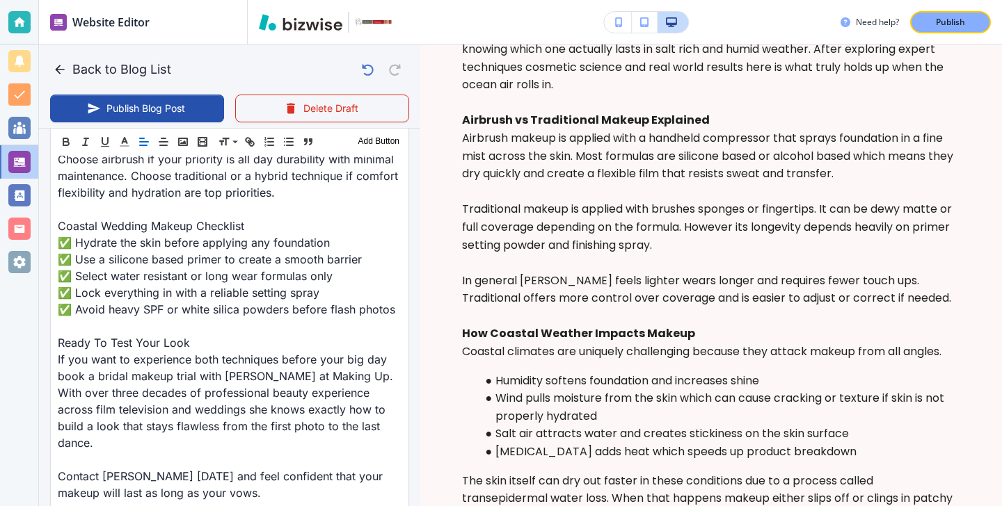
click at [67, 132] on div "Header 1 Header 2 Header 3 Body Text Add Button" at bounding box center [229, 142] width 357 height 28
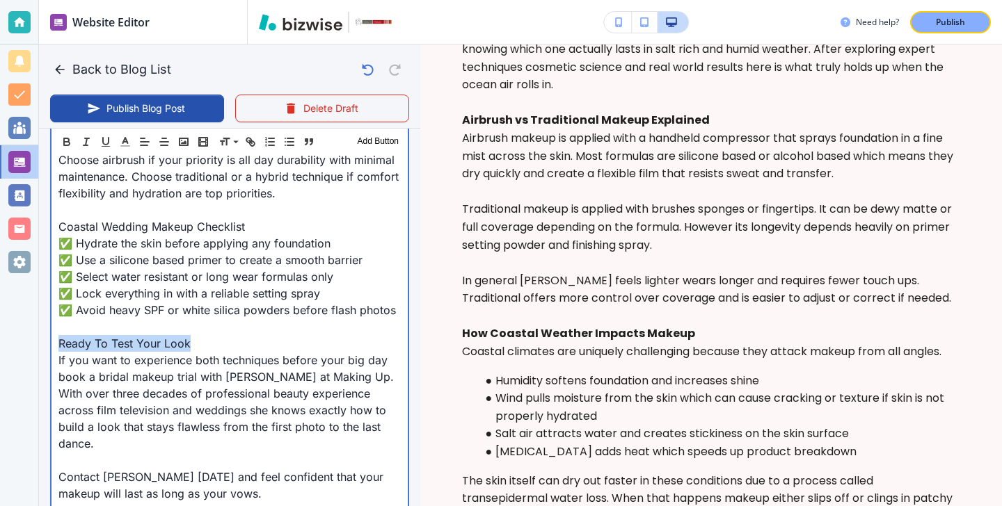
drag, startPoint x: 210, startPoint y: 348, endPoint x: 54, endPoint y: 348, distance: 155.8
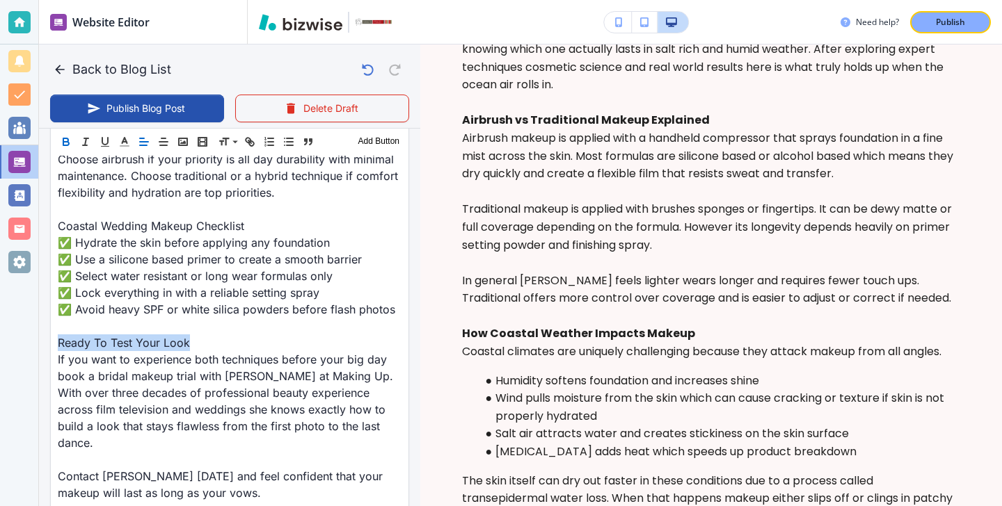
click at [72, 142] on icon "button" at bounding box center [66, 142] width 13 height 13
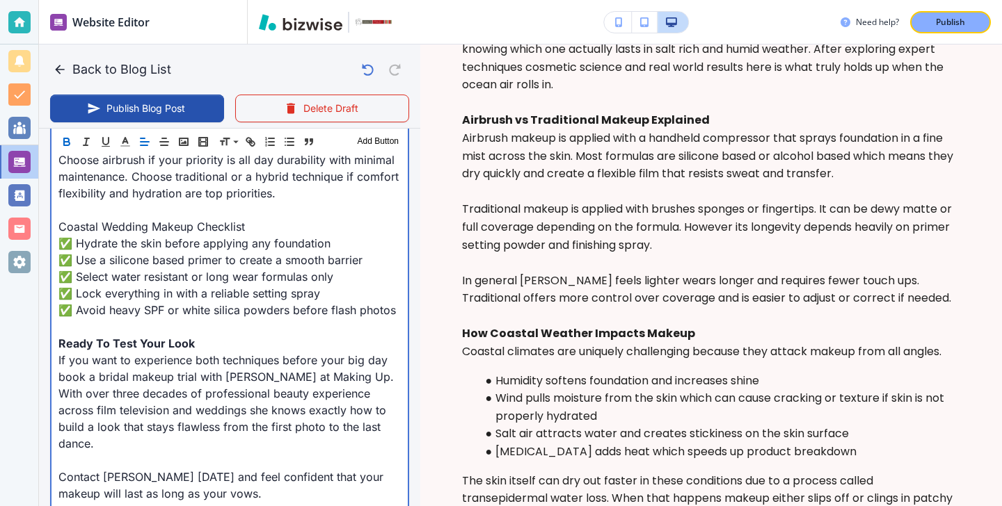
click at [249, 232] on p "Coastal Wedding Makeup Checklist" at bounding box center [229, 226] width 342 height 17
click at [250, 232] on p "Coastal Wedding Makeup Checklist" at bounding box center [229, 226] width 342 height 17
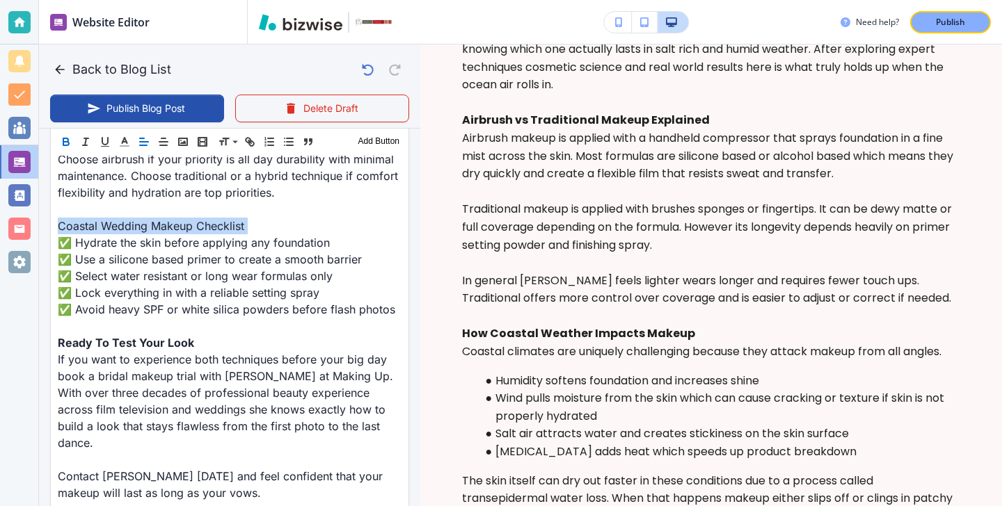
click at [72, 145] on icon "button" at bounding box center [66, 142] width 13 height 13
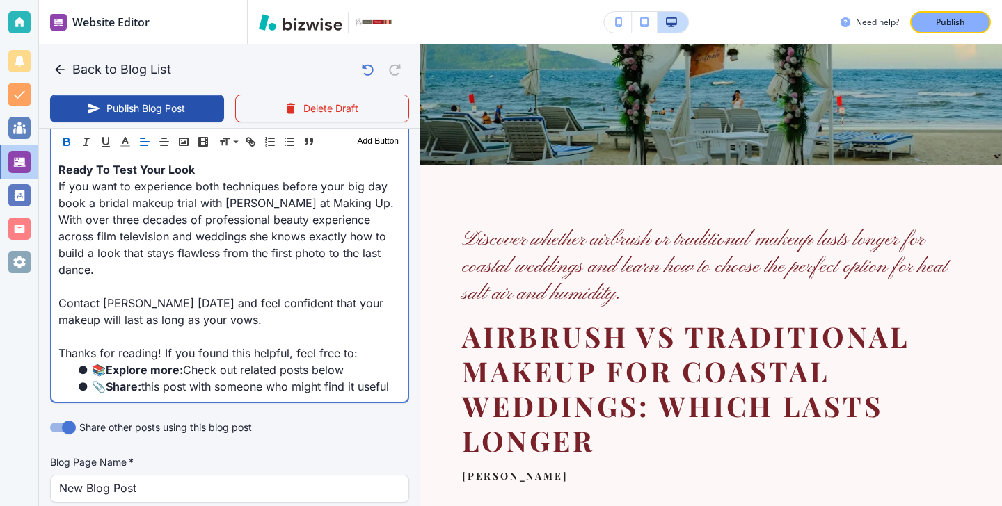
scroll to position [0, 0]
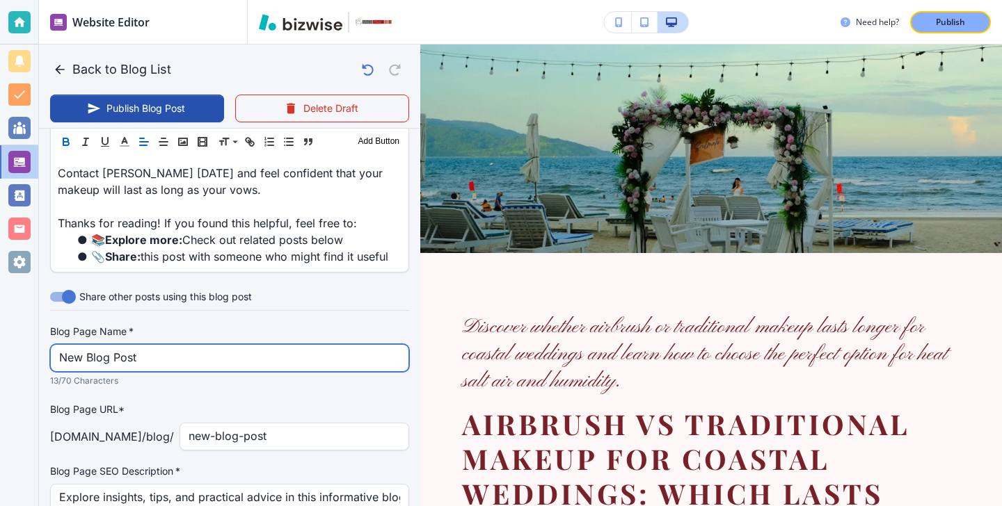
click at [231, 345] on input "New Blog Post" at bounding box center [229, 358] width 341 height 26
click at [231, 346] on input "New Blog Post" at bounding box center [229, 359] width 341 height 26
type input "Oct 14, 2025 03:49 PM"
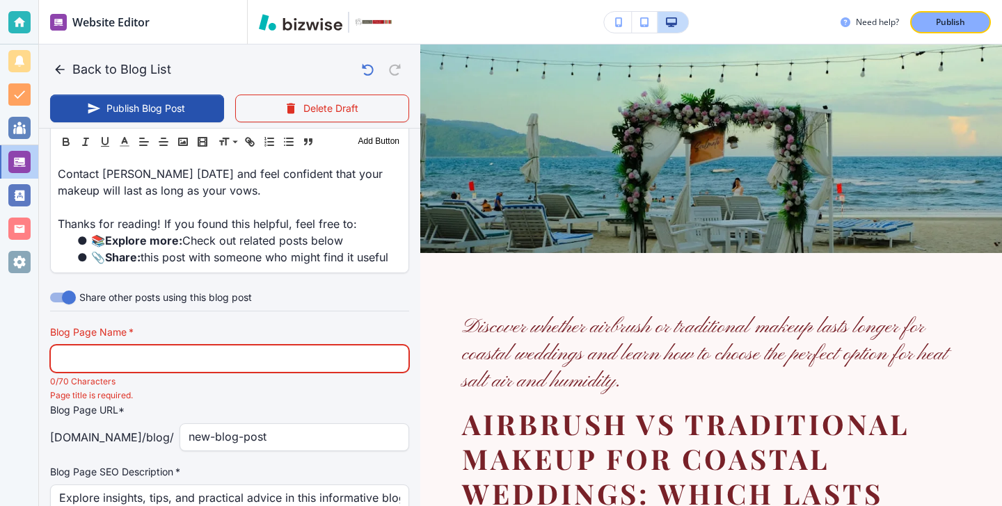
scroll to position [137, 0]
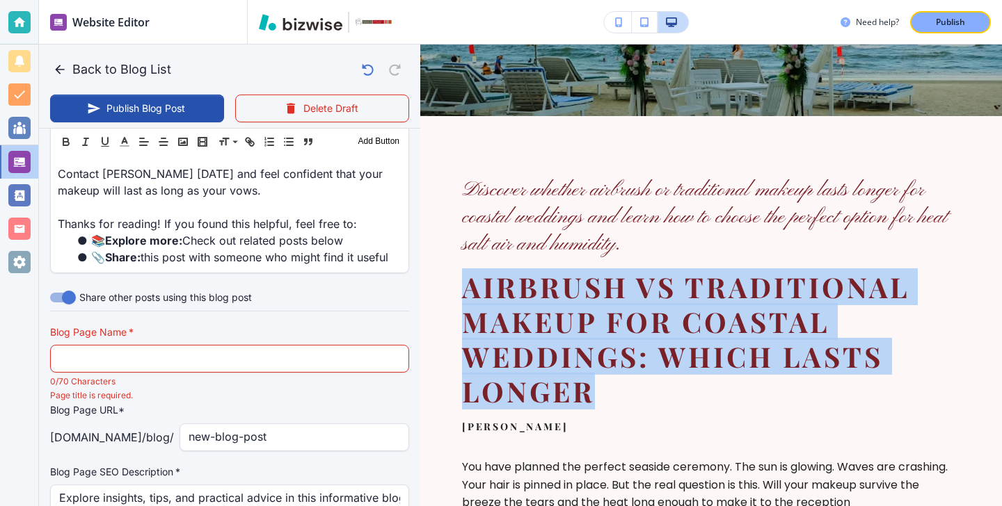
drag, startPoint x: 759, startPoint y: 401, endPoint x: 440, endPoint y: 288, distance: 337.9
copy h2 "Airbrush vs Traditional Makeup for Coastal Weddings: Which Lasts Longer"
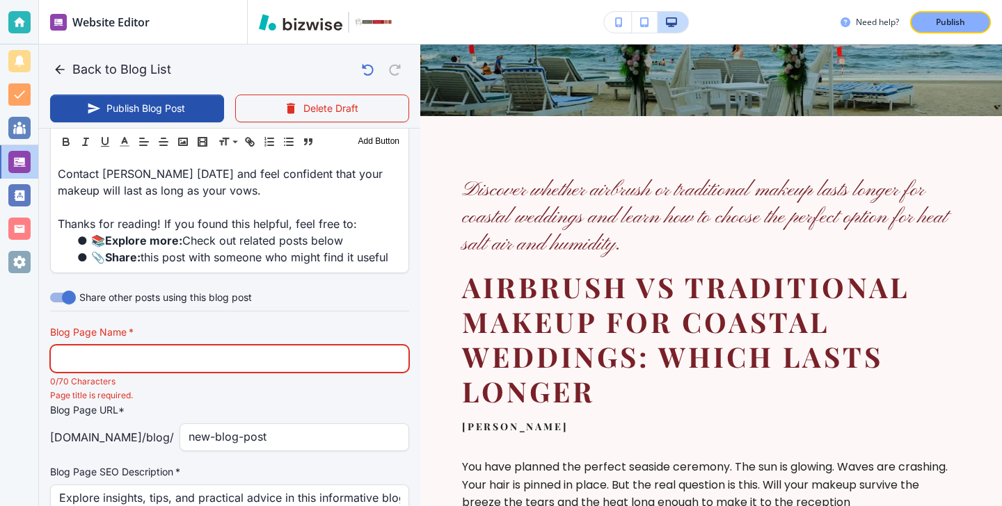
click at [217, 346] on input "text" at bounding box center [229, 359] width 341 height 26
paste input "Airbrush vs Traditional Makeup for Coastal Weddings: Which Lasts Longe"
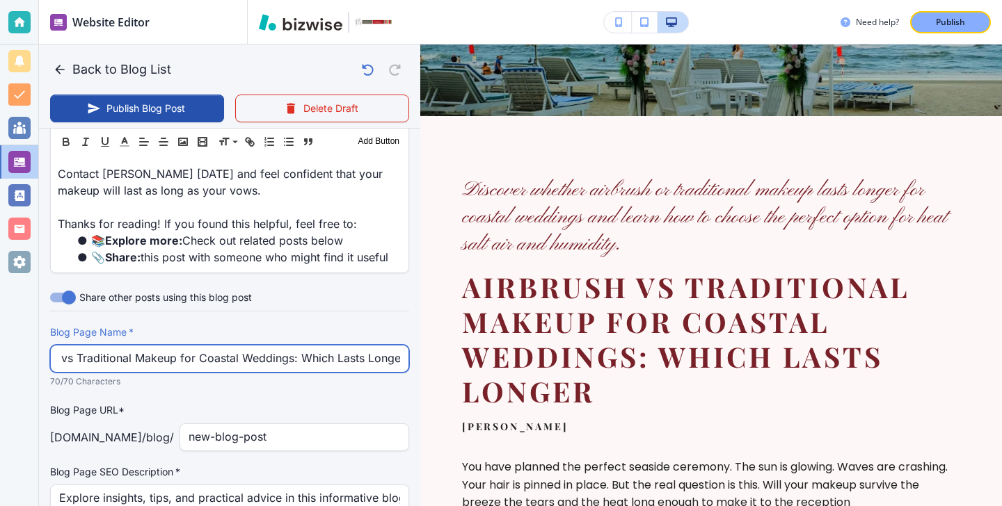
type input "Airbrush vs Traditional Makeup for Coastal Weddings: Which Lasts Longe"
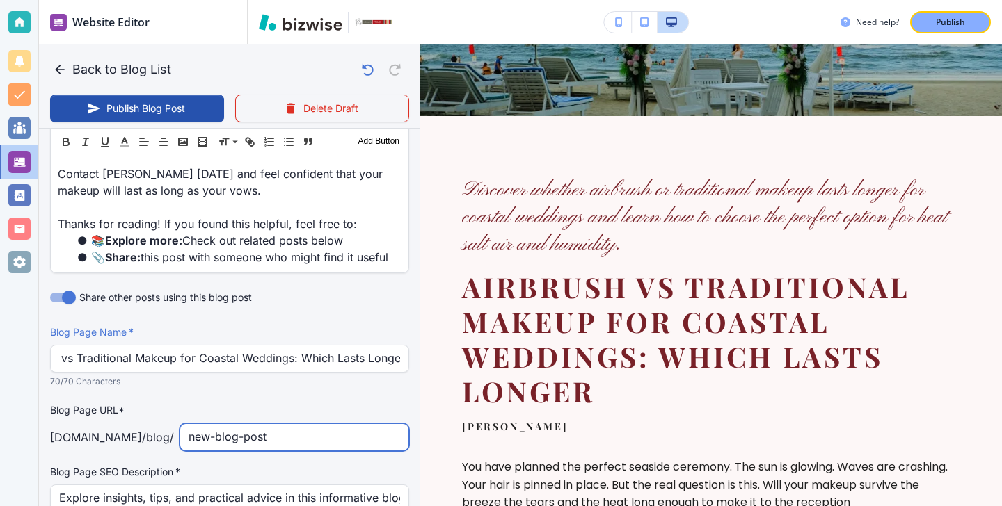
click at [262, 424] on input "new-blog-post" at bounding box center [293, 437] width 211 height 26
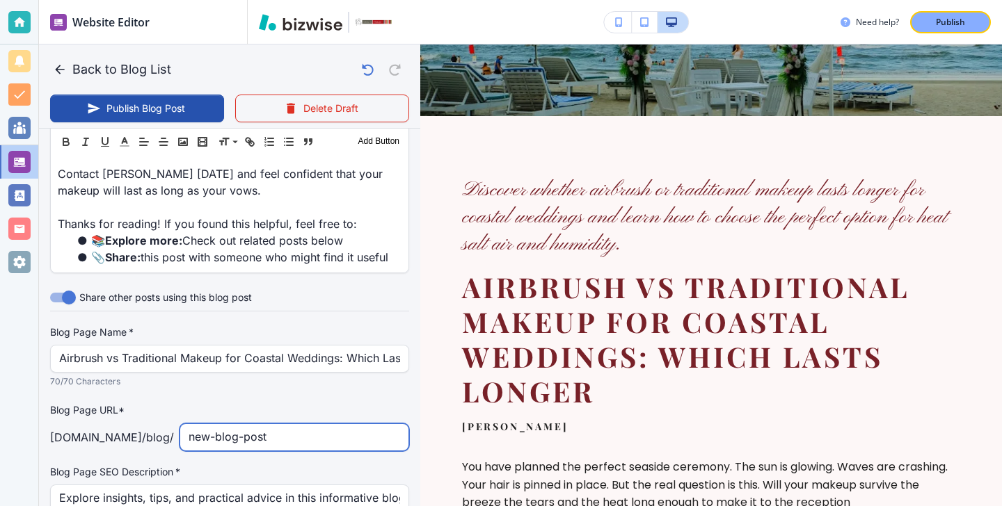
click at [262, 424] on input "new-blog-post" at bounding box center [293, 437] width 211 height 26
type input "airbrush-vs-traditional-makeup-for-coastal-weddings-which-lasts-longer"
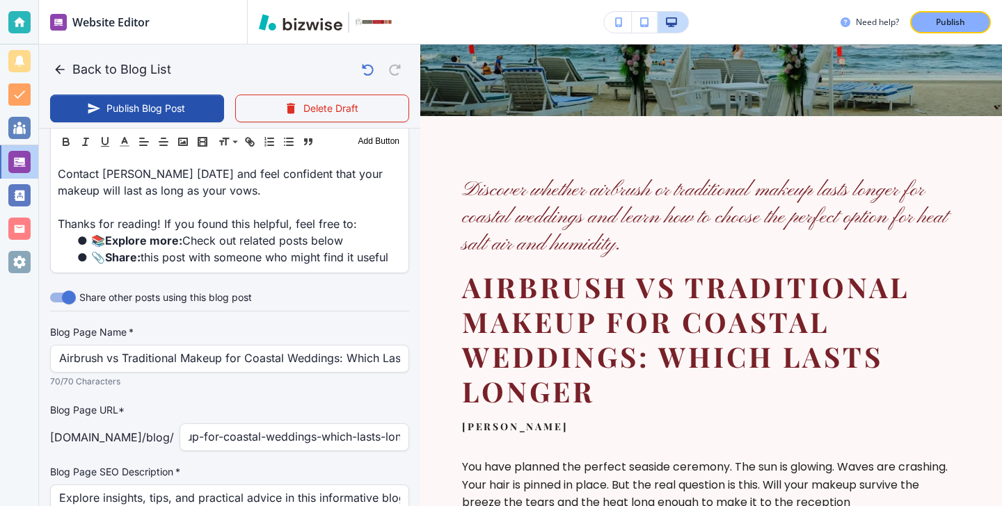
scroll to position [0, 0]
click at [636, 214] on h6 "Discover whether airbrush or traditional makeup lasts longer for coastal weddin…" at bounding box center [711, 217] width 498 height 81
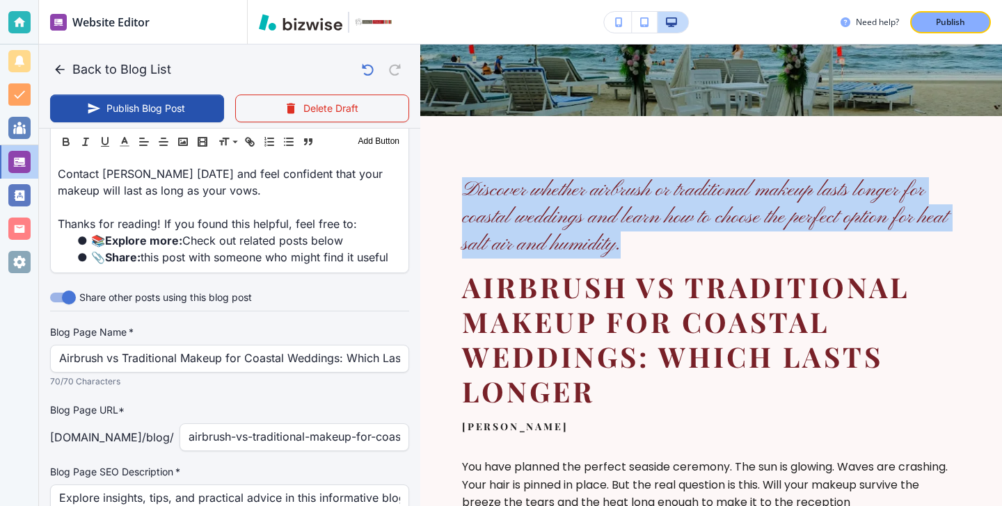
drag, startPoint x: 631, startPoint y: 236, endPoint x: 458, endPoint y: 182, distance: 180.8
copy h6 "Discover whether airbrush or traditional makeup lasts longer for coastal weddin…"
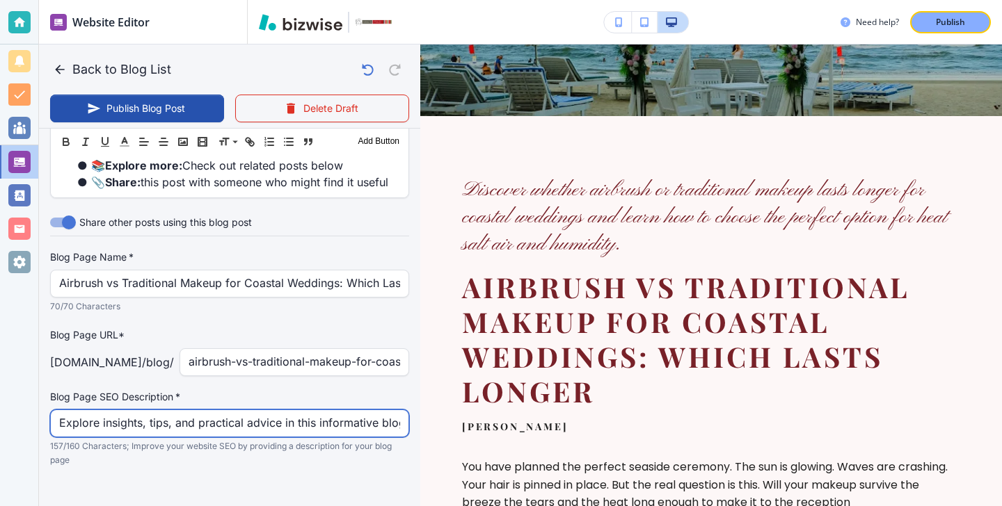
click at [267, 410] on input "Explore insights, tips, and practical advice in this informative blog post. Dis…" at bounding box center [229, 423] width 341 height 26
click at [266, 410] on input "Explore insights, tips, and practical advice in this informative blog post. Dis…" at bounding box center [229, 423] width 341 height 26
paste input "Discover whether airbrush or traditional makeup lasts longer for coastal weddin…"
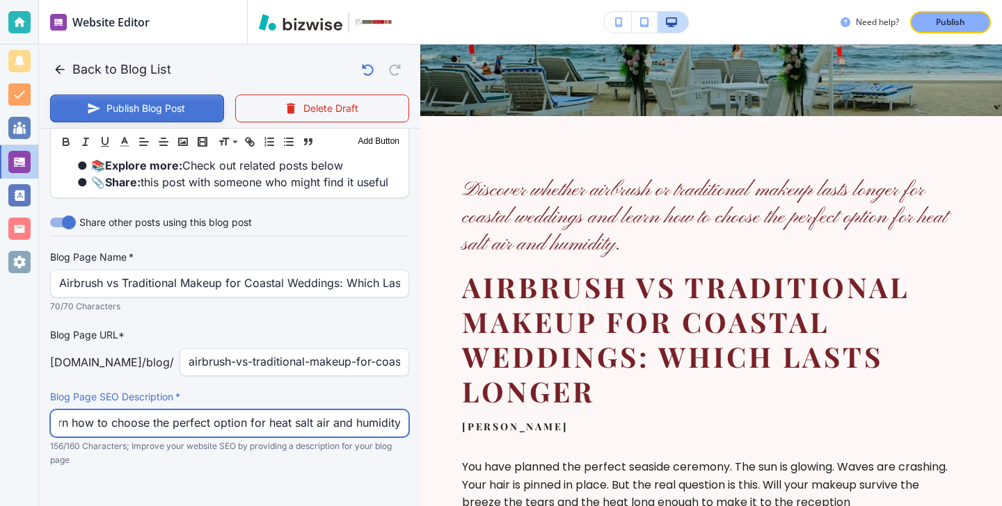
type input "Discover whether airbrush or traditional makeup lasts longer for coastal weddin…"
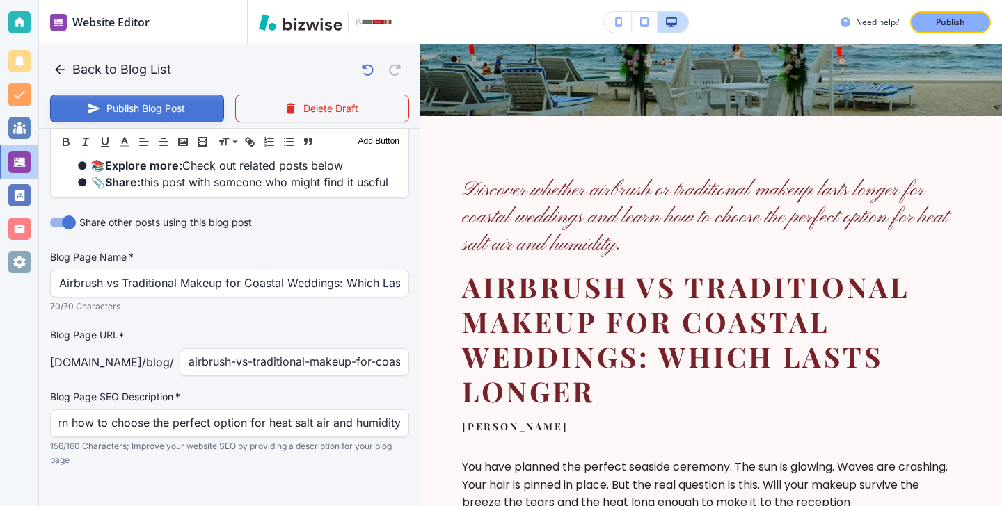
click at [204, 115] on button "Publish Blog Post" at bounding box center [137, 109] width 174 height 28
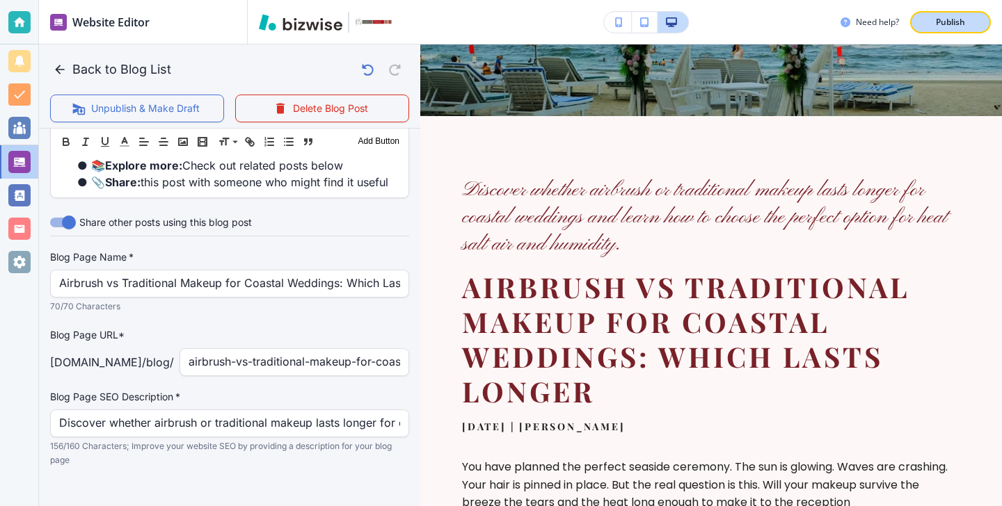
click at [969, 29] on button "Publish" at bounding box center [950, 22] width 81 height 22
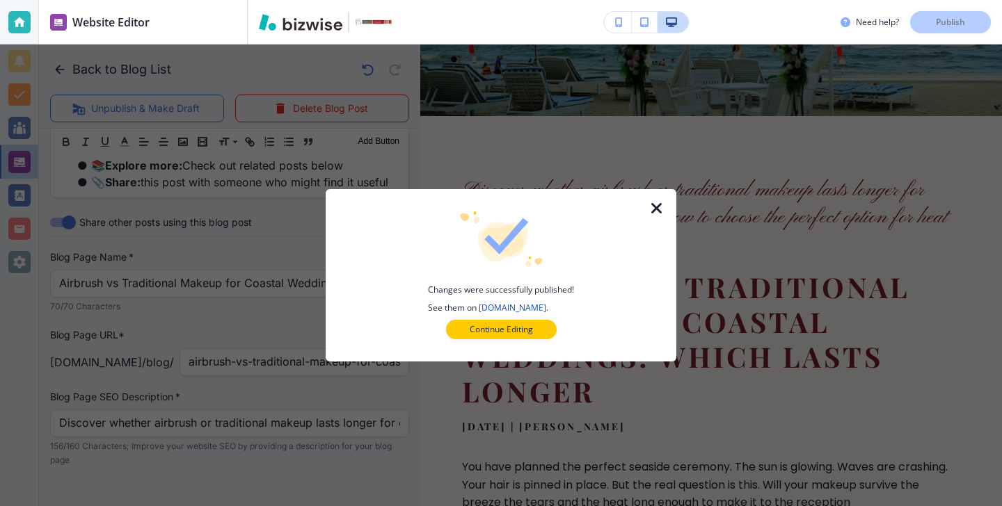
click at [663, 207] on icon "button" at bounding box center [656, 208] width 17 height 17
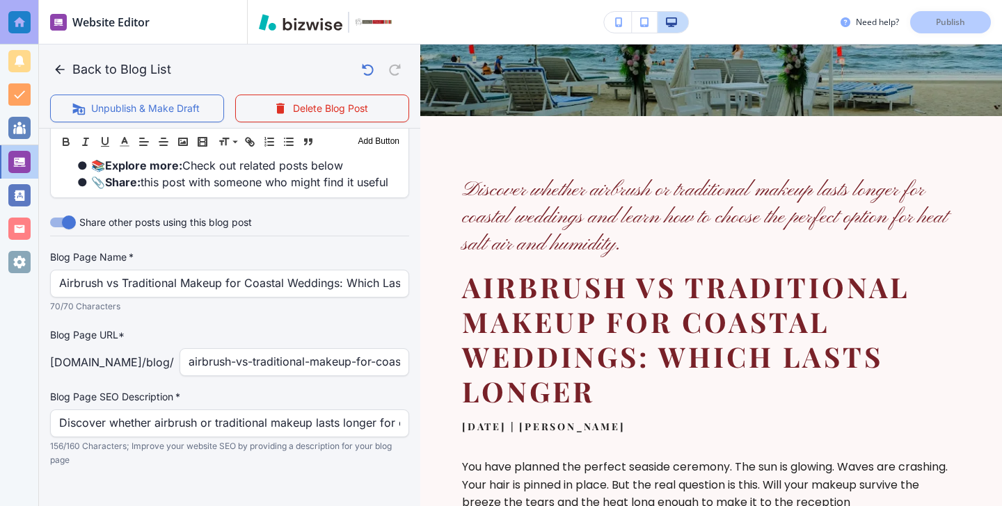
click at [35, 30] on div at bounding box center [19, 22] width 38 height 45
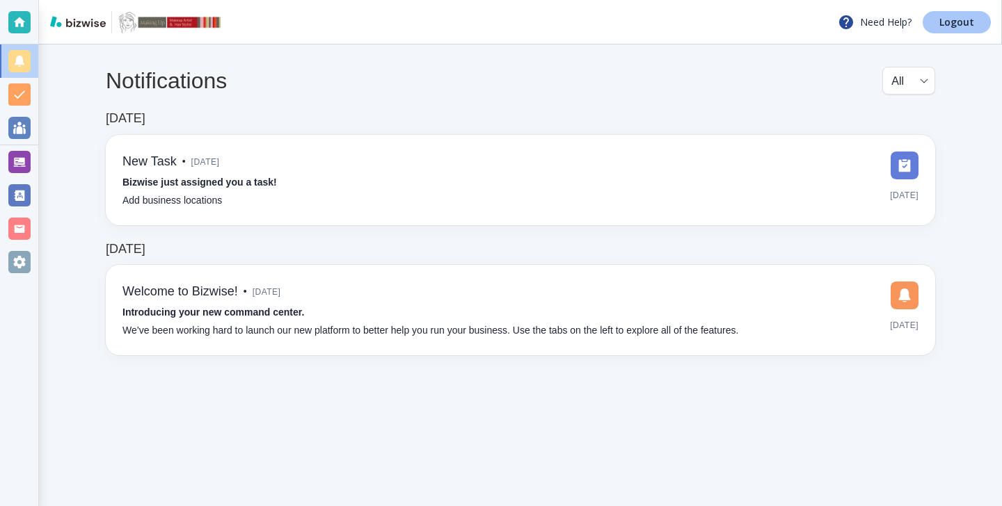
click at [965, 30] on link "Logout" at bounding box center [956, 22] width 68 height 22
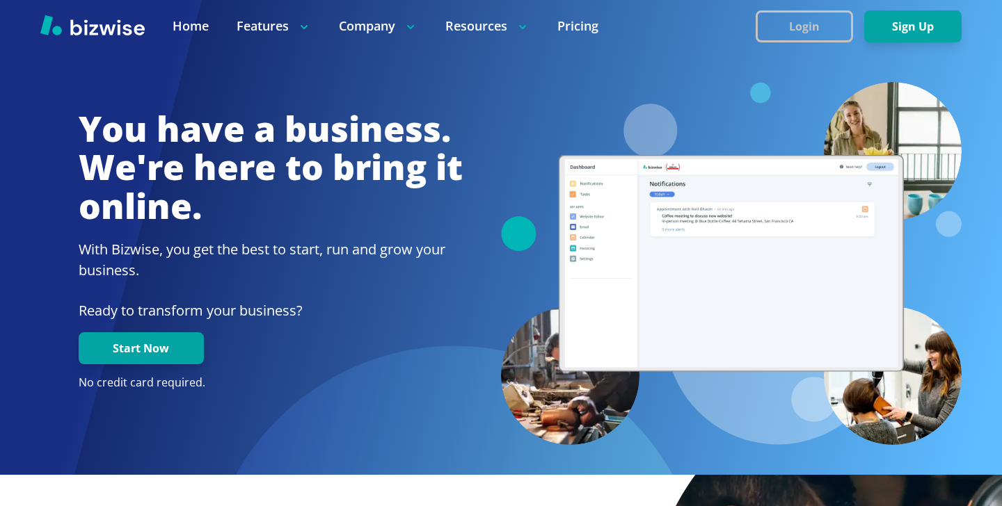
click at [790, 15] on button "Login" at bounding box center [803, 26] width 97 height 32
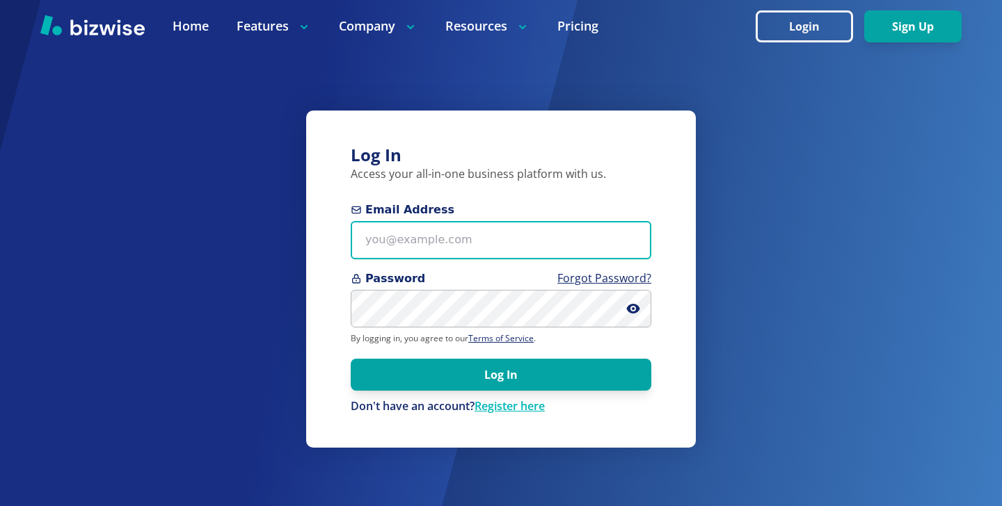
click at [543, 245] on input "Email Address" at bounding box center [501, 240] width 300 height 38
paste input "[EMAIL_ADDRESS][DOMAIN_NAME]"
type input "[EMAIL_ADDRESS][DOMAIN_NAME]"
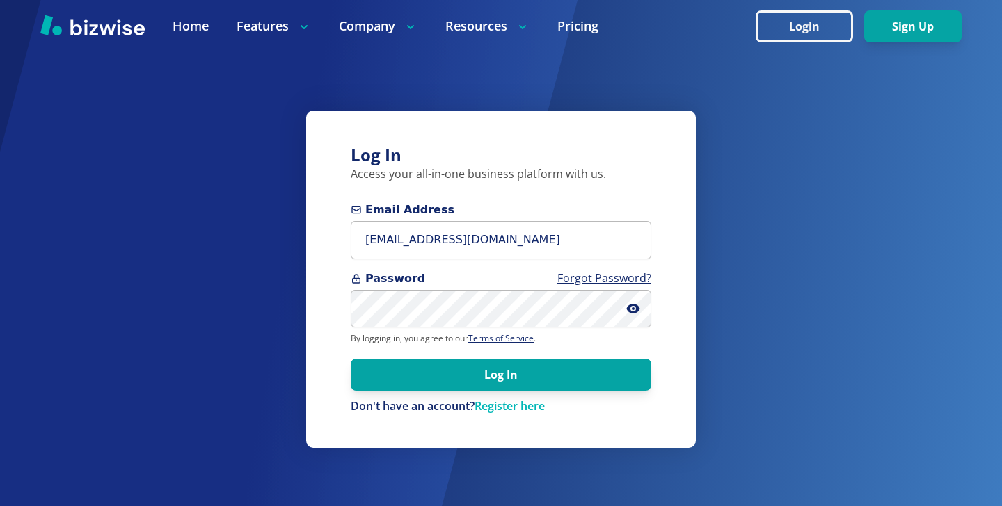
click at [442, 392] on form "Email Address [EMAIL_ADDRESS][DOMAIN_NAME] Password Forgot Password? By logging…" at bounding box center [501, 308] width 300 height 213
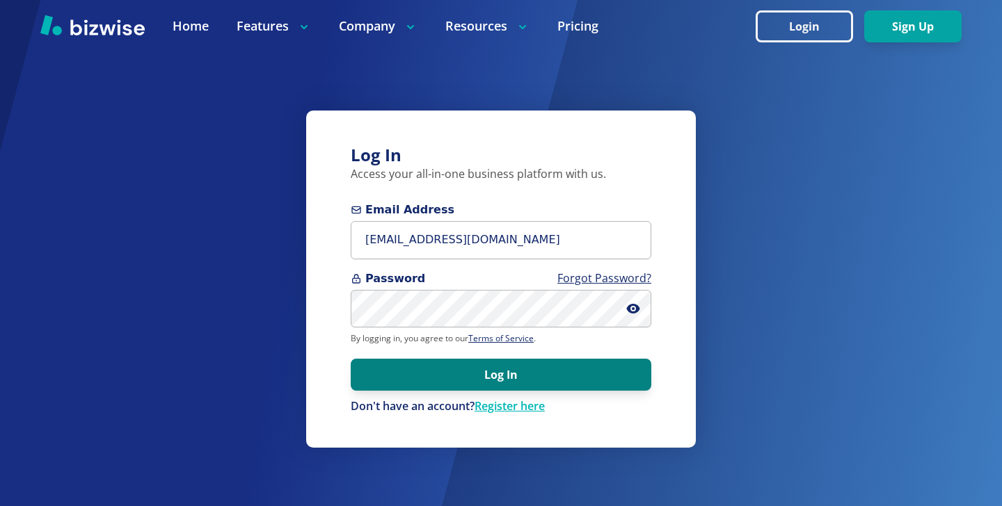
click at [454, 380] on button "Log In" at bounding box center [501, 375] width 300 height 32
